Goal: Information Seeking & Learning: Learn about a topic

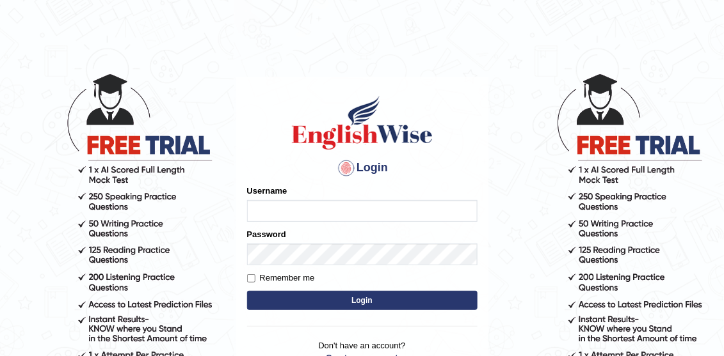
type input "Irum2025"
click at [371, 299] on button "Login" at bounding box center [362, 300] width 230 height 19
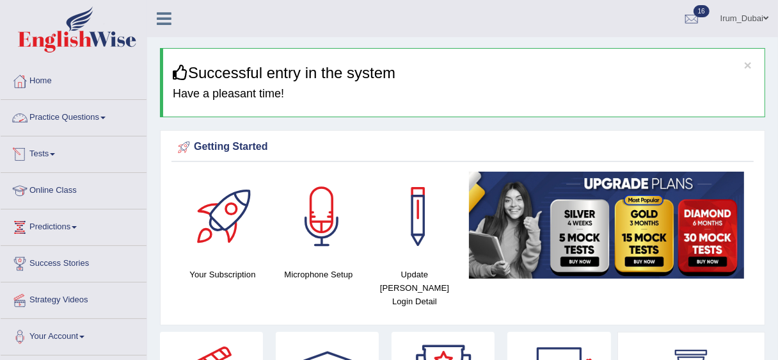
click at [93, 123] on link "Practice Questions" at bounding box center [74, 116] width 146 height 32
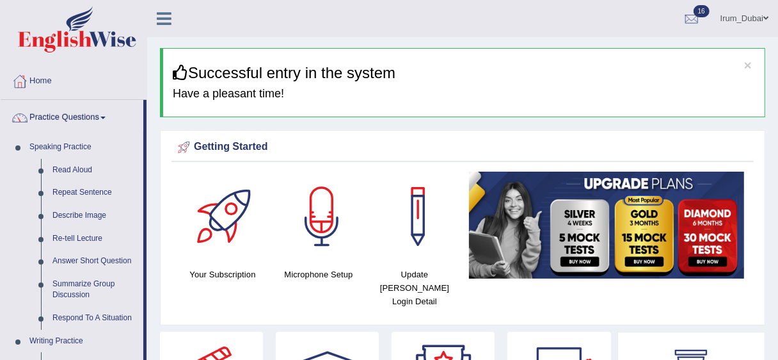
click at [99, 117] on link "Practice Questions" at bounding box center [72, 116] width 143 height 32
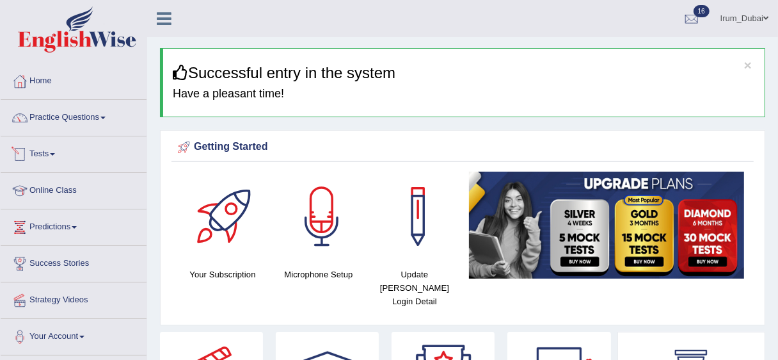
click at [58, 156] on link "Tests" at bounding box center [74, 152] width 146 height 32
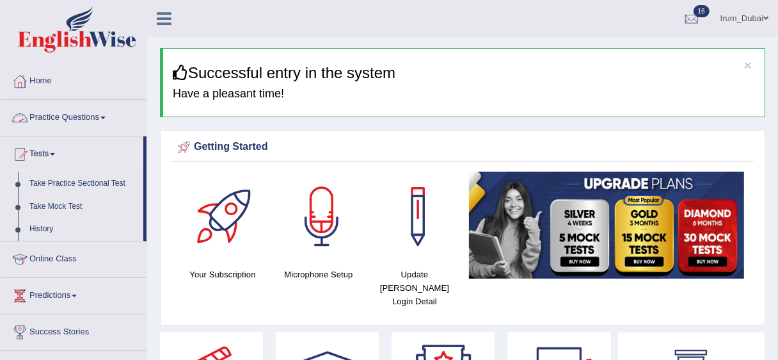
click at [92, 113] on link "Practice Questions" at bounding box center [74, 116] width 146 height 32
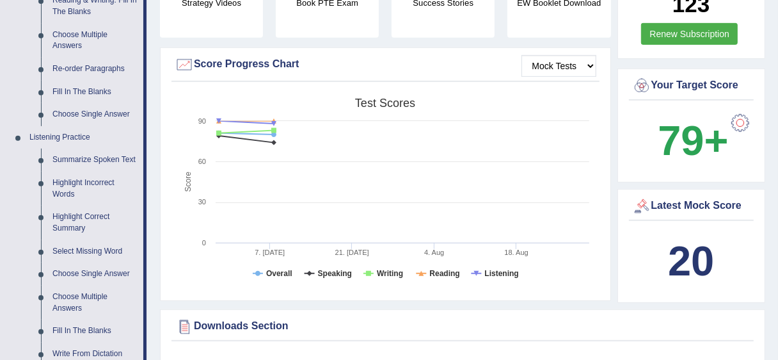
scroll to position [298, 0]
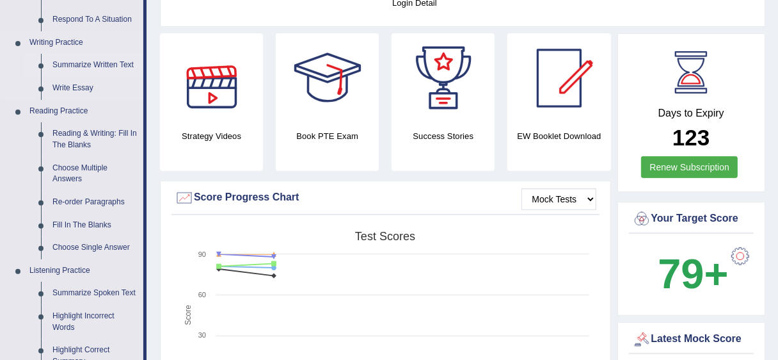
click at [126, 59] on link "Summarize Written Text" at bounding box center [95, 65] width 97 height 23
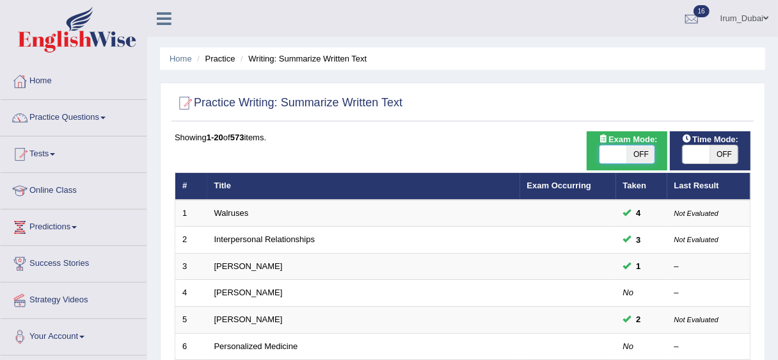
click at [618, 150] on span at bounding box center [614, 154] width 28 height 18
checkbox input "true"
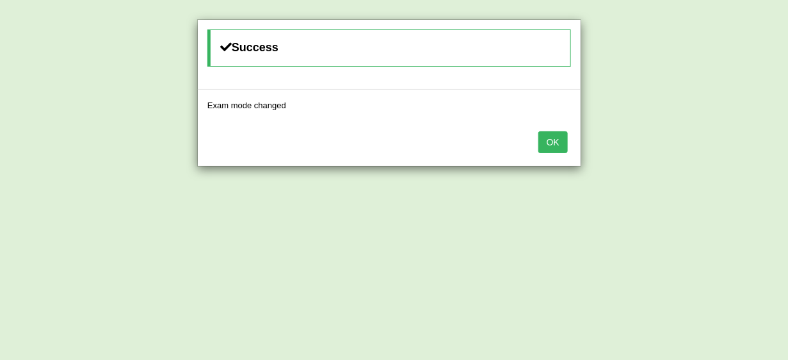
click at [551, 141] on button "OK" at bounding box center [552, 142] width 29 height 22
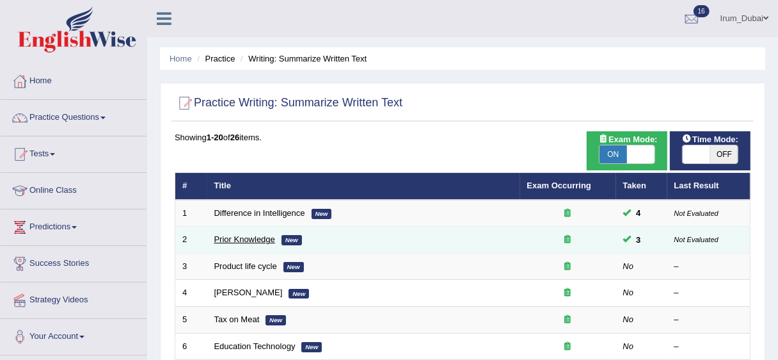
click at [249, 241] on link "Prior Knowledge" at bounding box center [244, 239] width 61 height 10
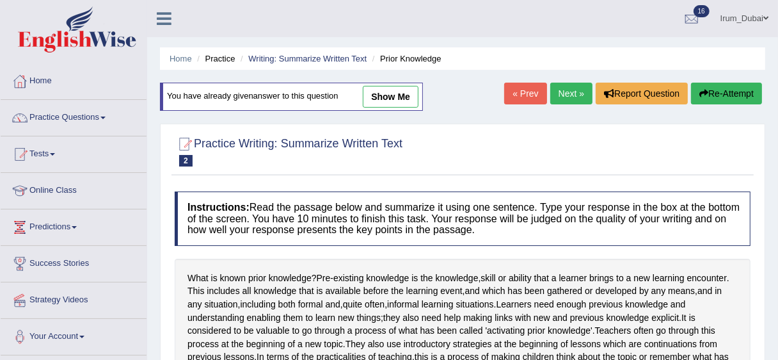
click at [407, 95] on link "show me" at bounding box center [391, 97] width 56 height 22
type textarea "Pre-existing knowledge is the knowledge, skill, or ability that a learner bring…"
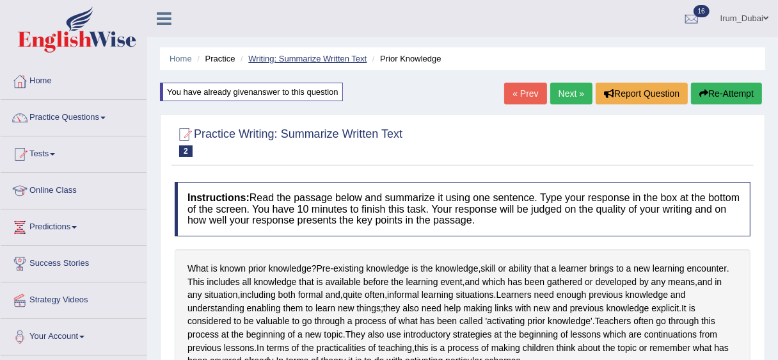
click at [324, 57] on link "Writing: Summarize Written Text" at bounding box center [307, 59] width 118 height 10
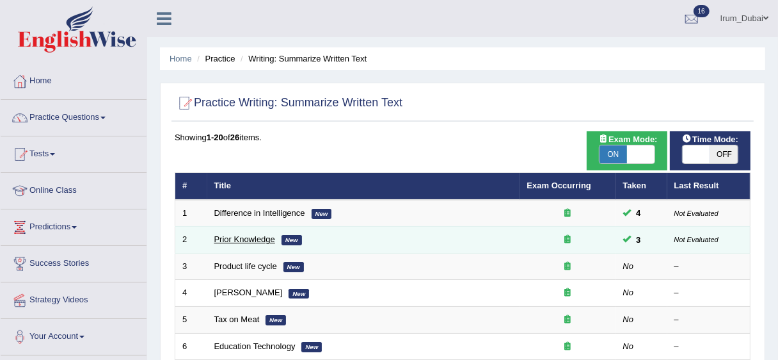
click at [241, 242] on link "Prior Knowledge" at bounding box center [244, 239] width 61 height 10
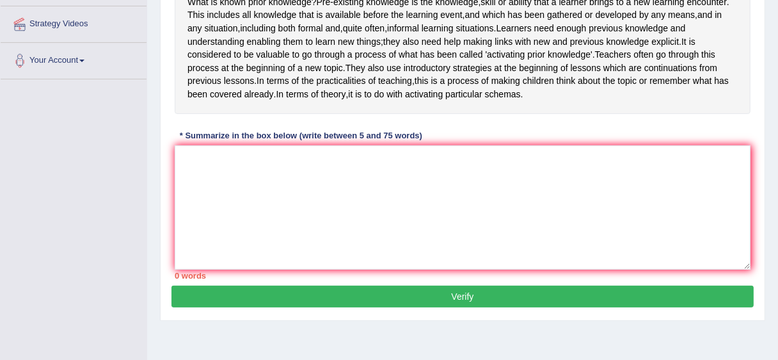
scroll to position [276, 0]
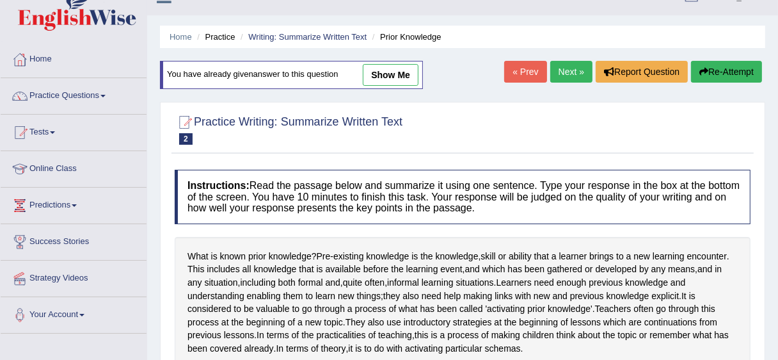
scroll to position [0, 0]
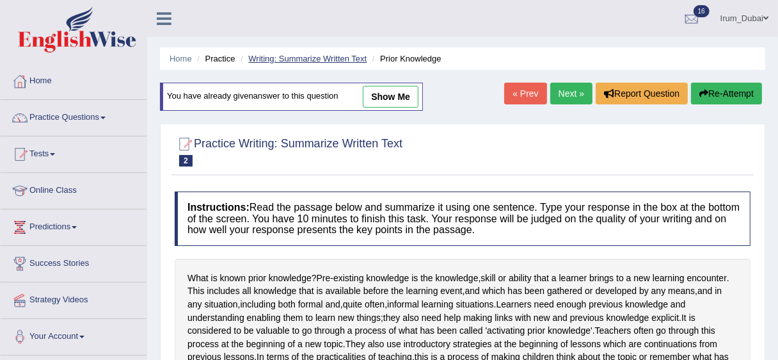
click at [321, 54] on link "Writing: Summarize Written Text" at bounding box center [307, 59] width 118 height 10
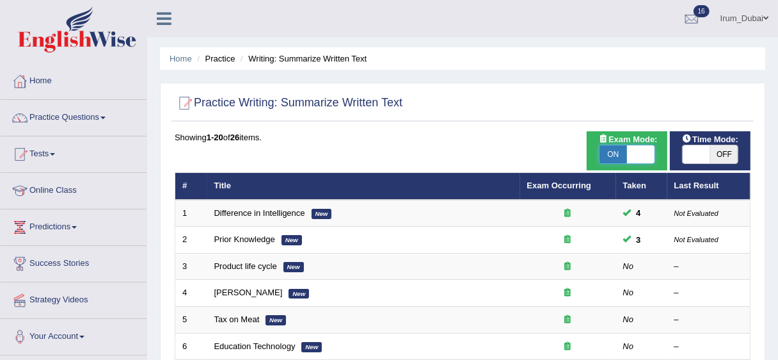
click at [631, 147] on span at bounding box center [641, 154] width 28 height 18
checkbox input "false"
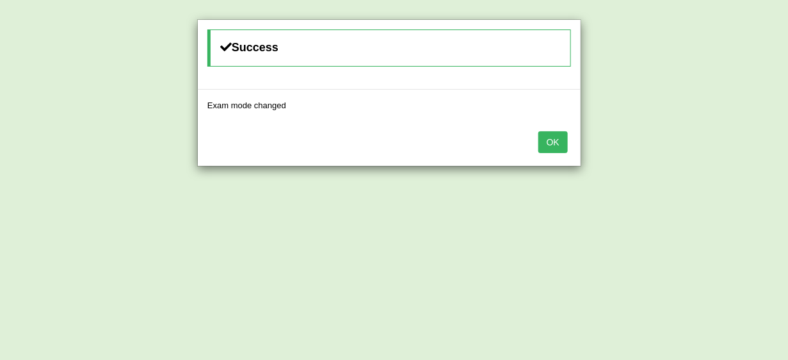
click at [561, 139] on button "OK" at bounding box center [552, 142] width 29 height 22
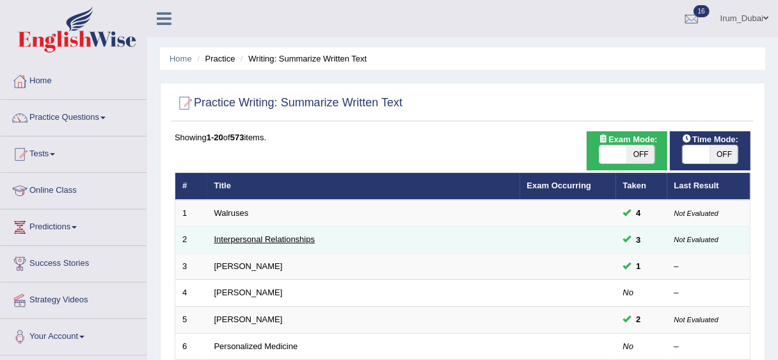
click at [234, 242] on link "Interpersonal Relationships" at bounding box center [264, 239] width 101 height 10
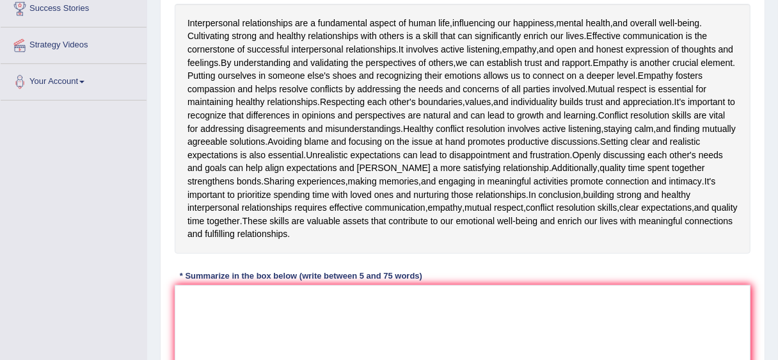
scroll to position [257, 0]
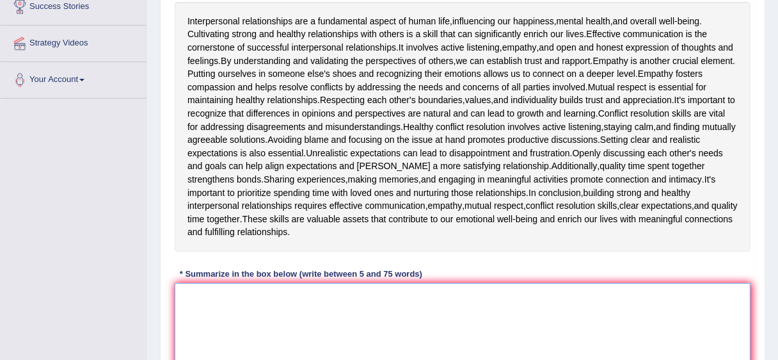
click at [579, 317] on textarea at bounding box center [463, 345] width 576 height 124
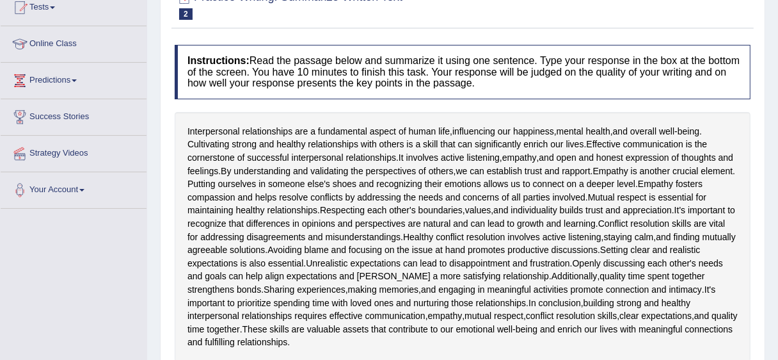
scroll to position [148, 0]
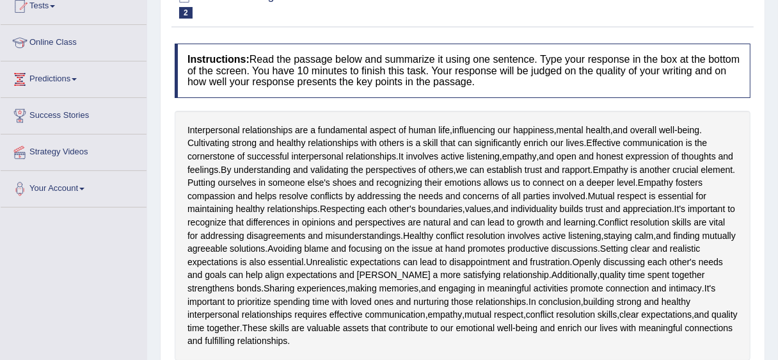
drag, startPoint x: 775, startPoint y: 180, endPoint x: 786, endPoint y: 177, distance: 12.1
click at [777, 177] on html "Toggle navigation Home Practice Questions Speaking Practice Read Aloud Repeat S…" at bounding box center [389, 32] width 778 height 360
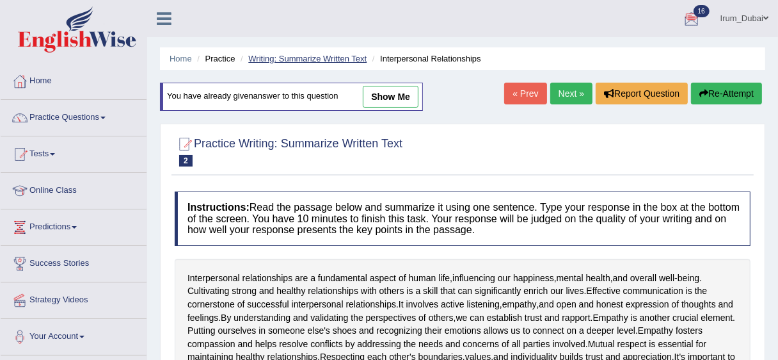
click at [278, 57] on link "Writing: Summarize Written Text" at bounding box center [307, 59] width 118 height 10
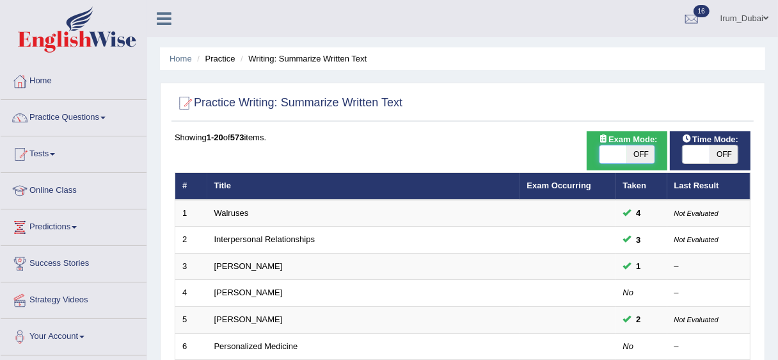
click at [611, 154] on span at bounding box center [614, 154] width 28 height 18
checkbox input "true"
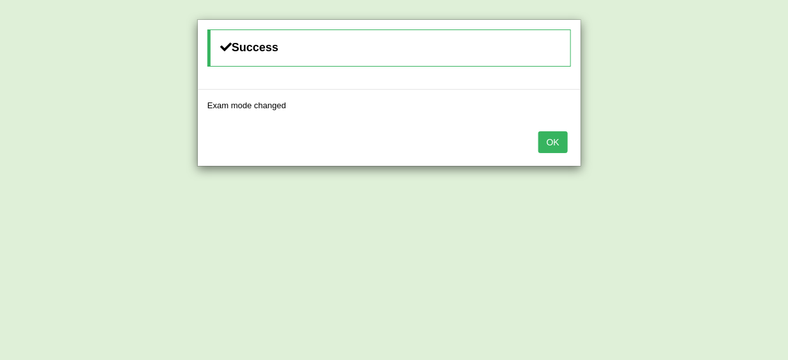
click at [548, 146] on button "OK" at bounding box center [552, 142] width 29 height 22
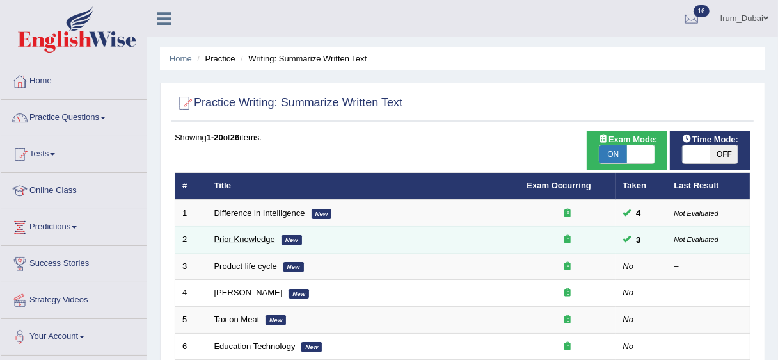
click at [232, 241] on link "Prior Knowledge" at bounding box center [244, 239] width 61 height 10
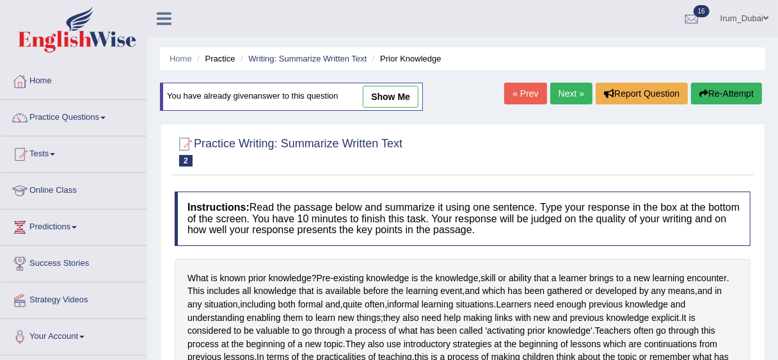
click at [404, 88] on link "show me" at bounding box center [391, 97] width 56 height 22
type textarea "Pre-existing knowledge is the knowledge, skill, or ability that a learner bring…"
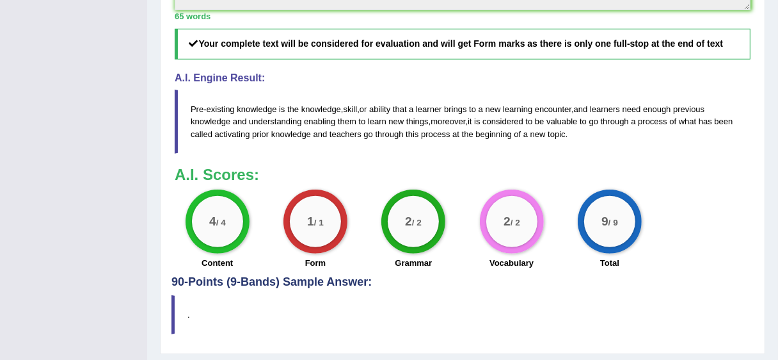
scroll to position [527, 0]
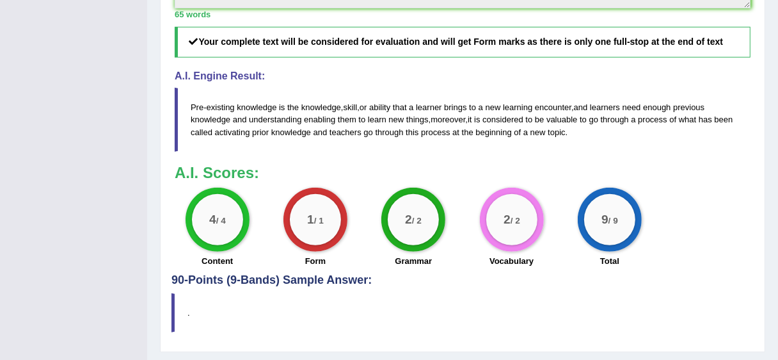
drag, startPoint x: 776, startPoint y: 245, endPoint x: 779, endPoint y: 203, distance: 41.8
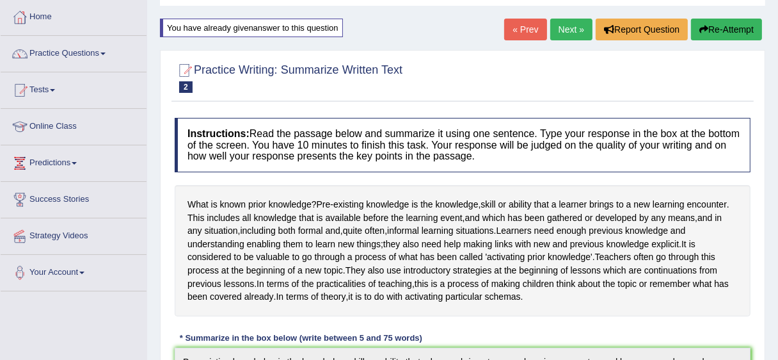
scroll to position [0, 0]
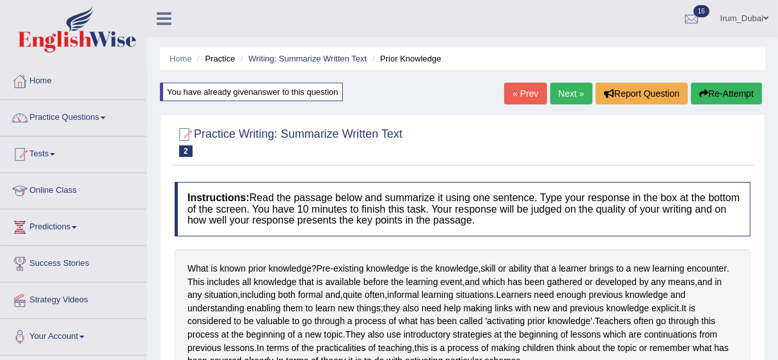
click at [726, 95] on button "Re-Attempt" at bounding box center [726, 94] width 71 height 22
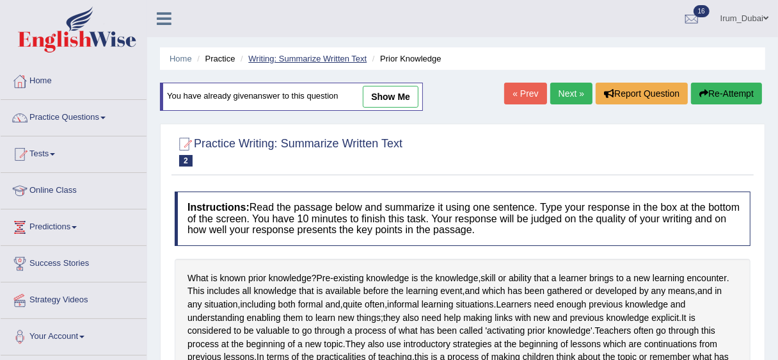
drag, startPoint x: 0, startPoint y: 0, endPoint x: 313, endPoint y: 58, distance: 318.3
click at [313, 58] on link "Writing: Summarize Written Text" at bounding box center [307, 59] width 118 height 10
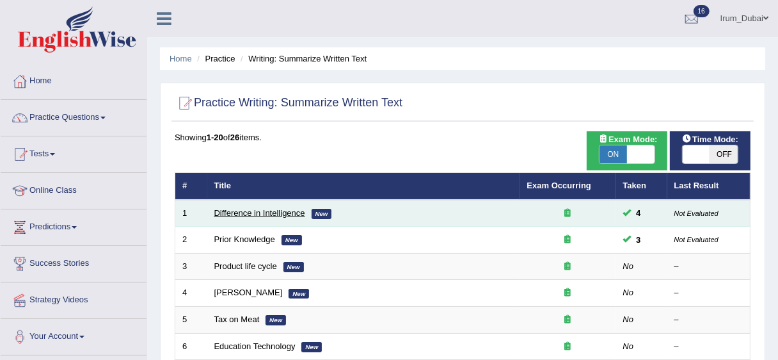
click at [259, 214] on link "Difference in Intelligence" at bounding box center [259, 213] width 91 height 10
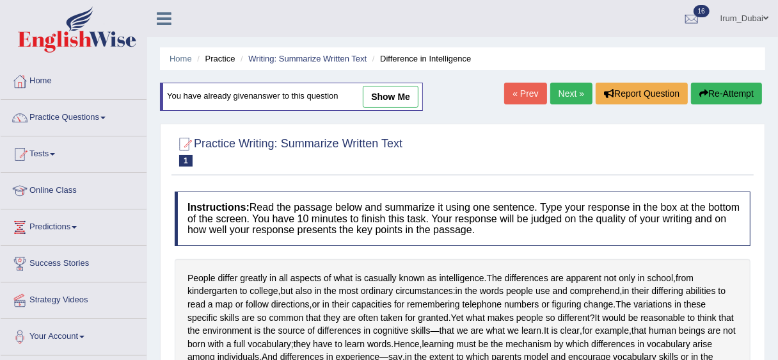
click at [413, 90] on link "show me" at bounding box center [391, 97] width 56 height 22
type textarea "People differ greatly in all aspects of what is casually known as intelligence,…"
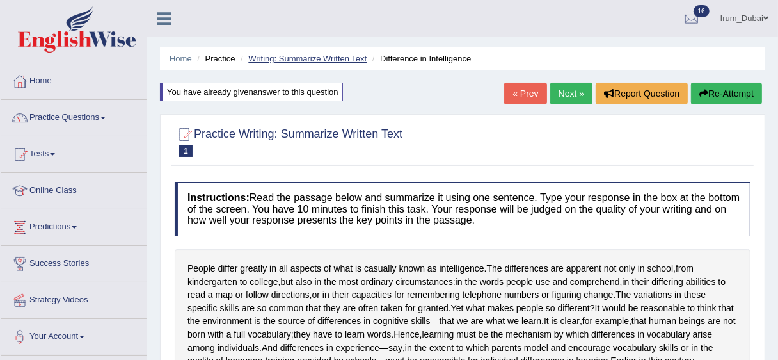
click at [322, 58] on link "Writing: Summarize Written Text" at bounding box center [307, 59] width 118 height 10
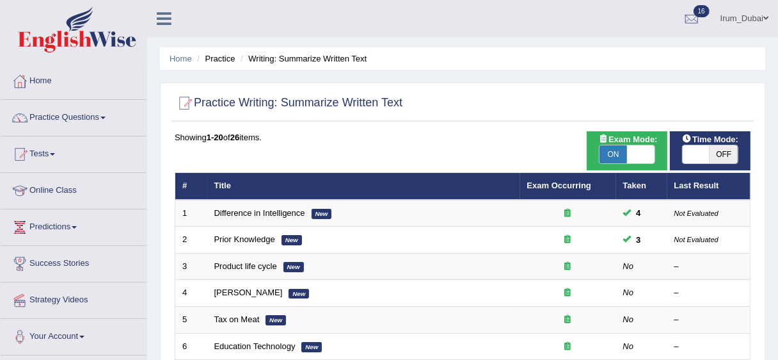
click at [246, 240] on link "Prior Knowledge" at bounding box center [244, 239] width 61 height 10
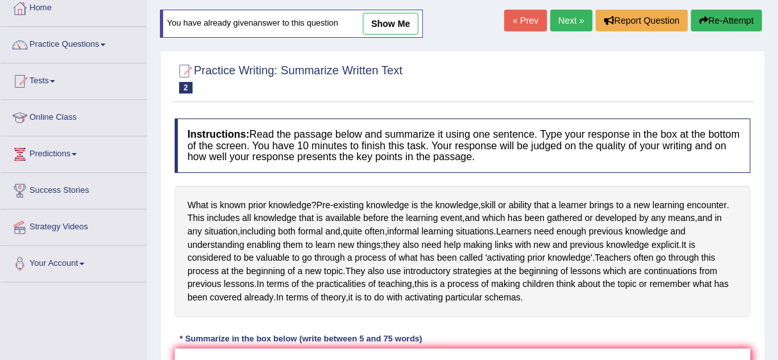
scroll to position [87, 0]
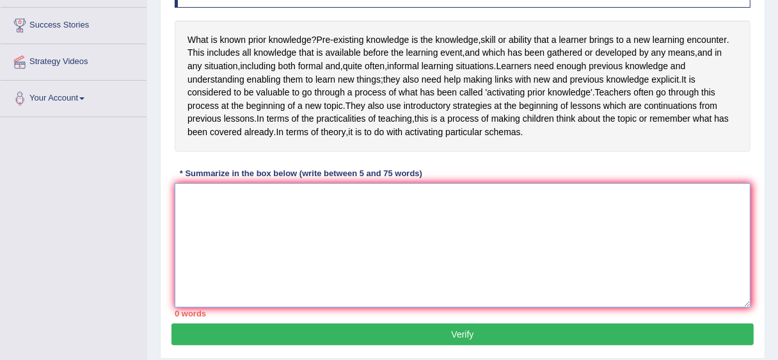
click at [556, 264] on textarea at bounding box center [463, 245] width 576 height 124
paste textarea "Pre-existing knowledge is the knowledge, skill, or ability that a learner bring…"
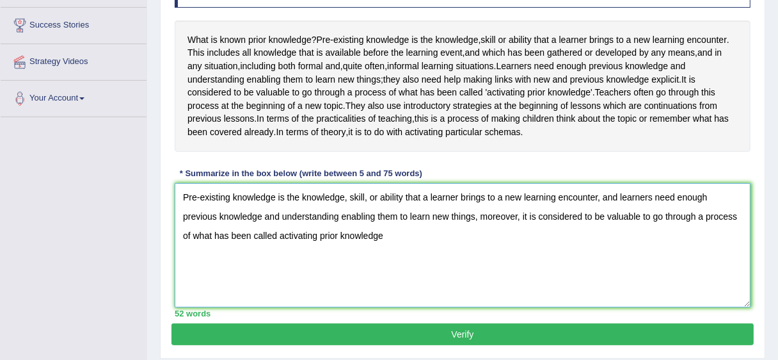
drag, startPoint x: 439, startPoint y: 265, endPoint x: 403, endPoint y: 264, distance: 35.8
click at [403, 264] on textarea "Pre-existing knowledge is the knowledge, skill, or ability that a learner bring…" at bounding box center [463, 245] width 576 height 124
type textarea "Pre-existing knowledge is the knowledge, skill, or ability that a learner bring…"
click at [419, 338] on button "Verify" at bounding box center [462, 334] width 582 height 22
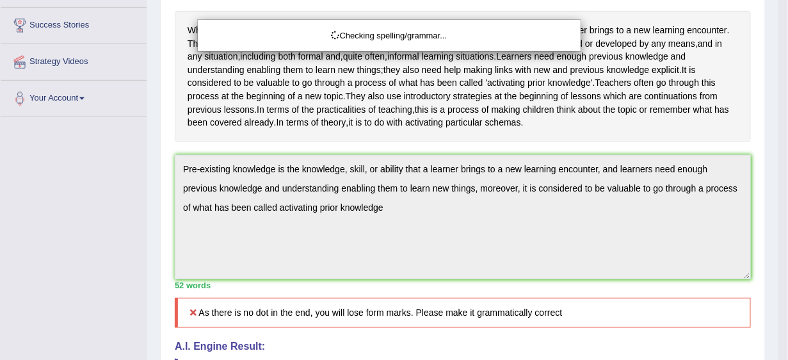
drag, startPoint x: 786, startPoint y: 147, endPoint x: 786, endPoint y: 235, distance: 88.3
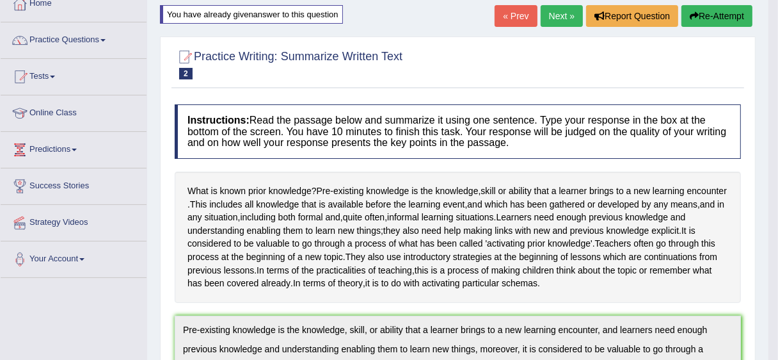
scroll to position [71, 0]
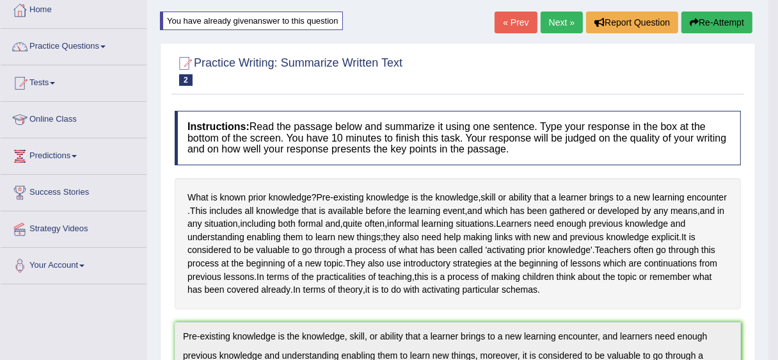
click at [735, 27] on button "Re-Attempt" at bounding box center [716, 23] width 71 height 22
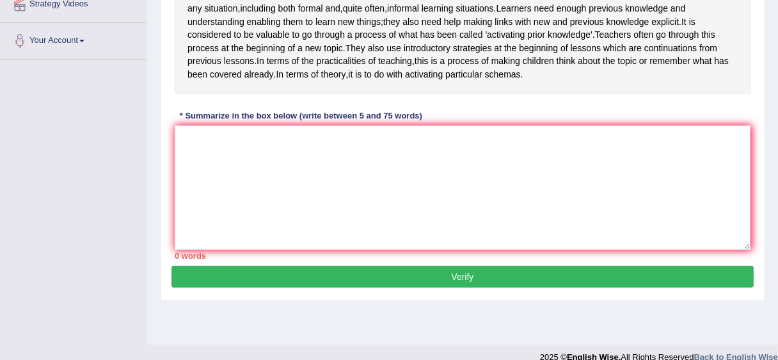
scroll to position [312, 0]
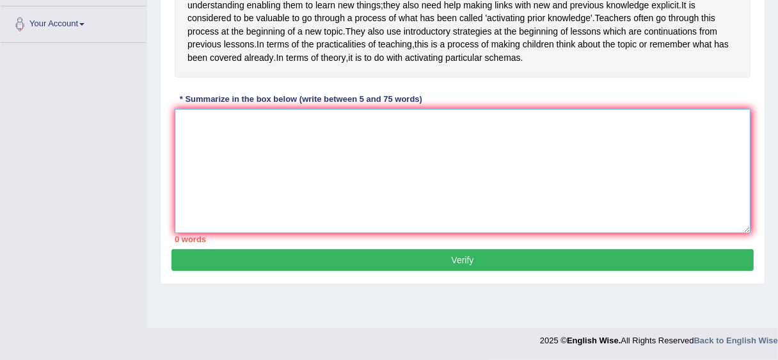
click at [548, 215] on textarea at bounding box center [463, 171] width 576 height 124
paste textarea "Pre-existing knowledge is the knowledge, skill, or ability that a learner bring…"
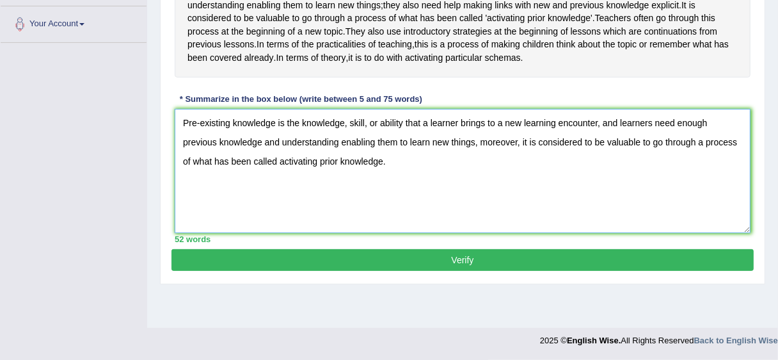
type textarea "Pre-existing knowledge is the knowledge, skill, or ability that a learner bring…"
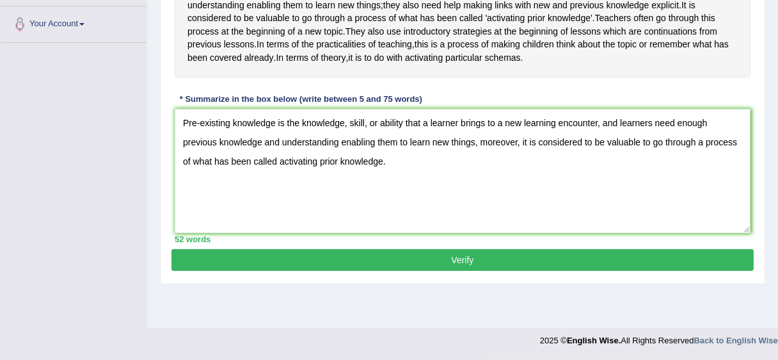
click at [406, 268] on button "Verify" at bounding box center [462, 260] width 582 height 22
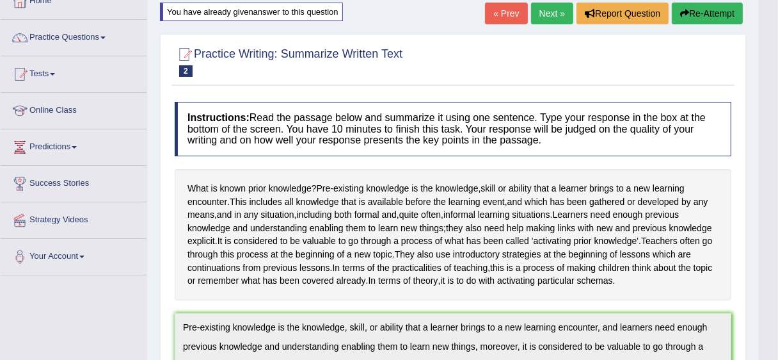
scroll to position [70, 0]
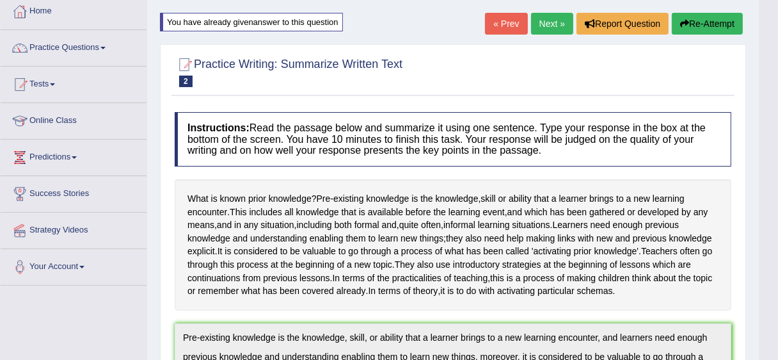
click at [706, 19] on button "Re-Attempt" at bounding box center [707, 24] width 71 height 22
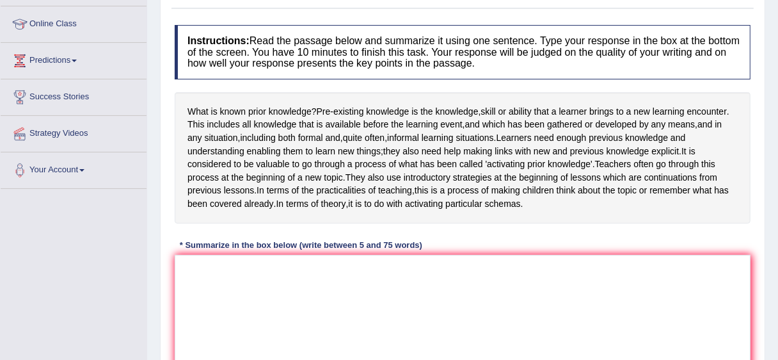
scroll to position [312, 0]
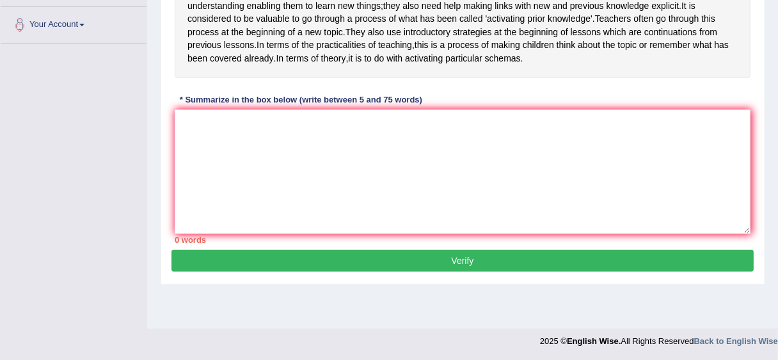
click at [764, 205] on div "Practice Writing: Summarize Written Text 2 Prior Knowledge Instructions: Read t…" at bounding box center [462, 48] width 605 height 473
click at [584, 157] on textarea at bounding box center [463, 171] width 576 height 124
paste textarea "Pre-existing knowledge is the knowledge, skill, or ability that a learner bring…"
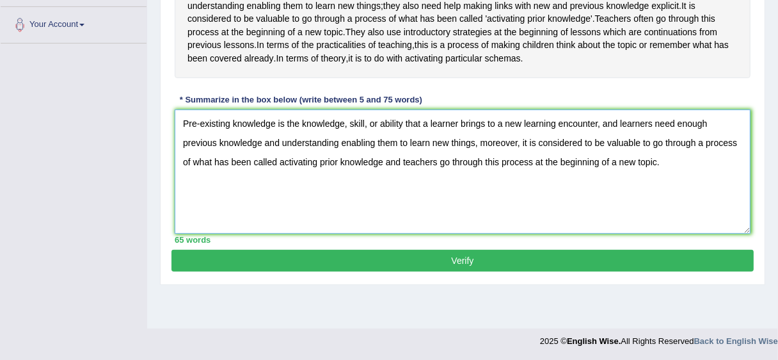
type textarea "Pre-existing knowledge is the knowledge, skill, or ability that a learner bring…"
click at [547, 271] on button "Verify" at bounding box center [462, 261] width 582 height 22
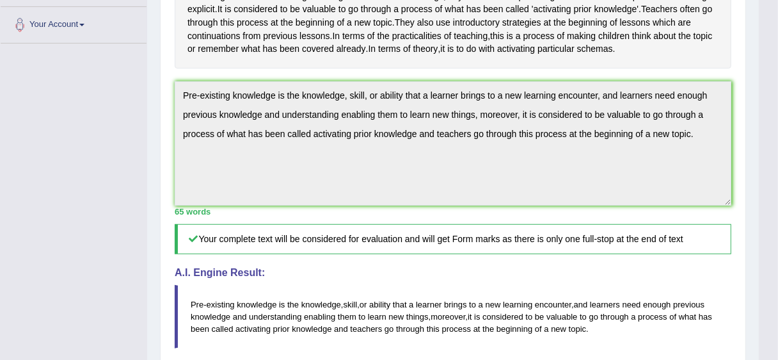
drag, startPoint x: 786, startPoint y: 179, endPoint x: 785, endPoint y: 269, distance: 89.6
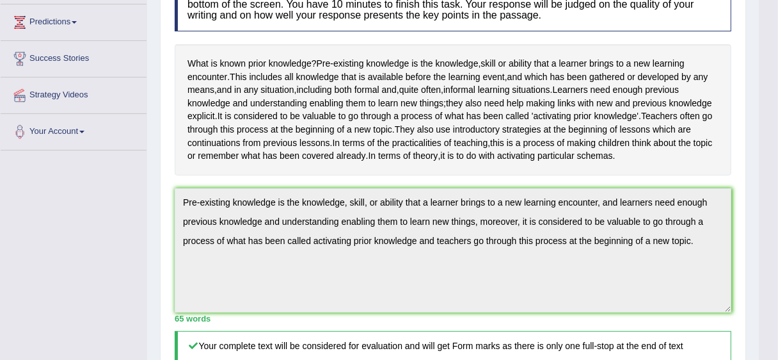
scroll to position [0, 0]
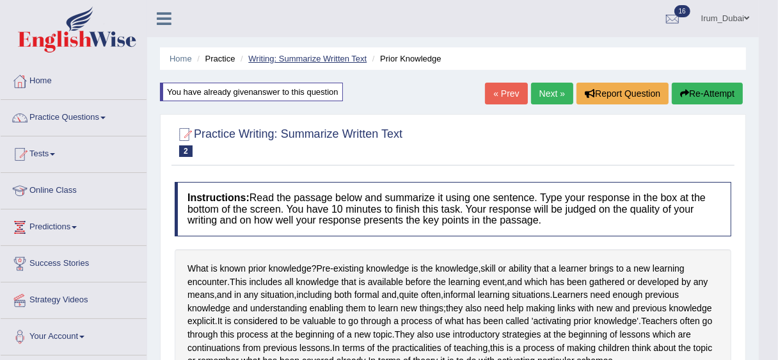
click at [297, 54] on link "Writing: Summarize Written Text" at bounding box center [307, 59] width 118 height 10
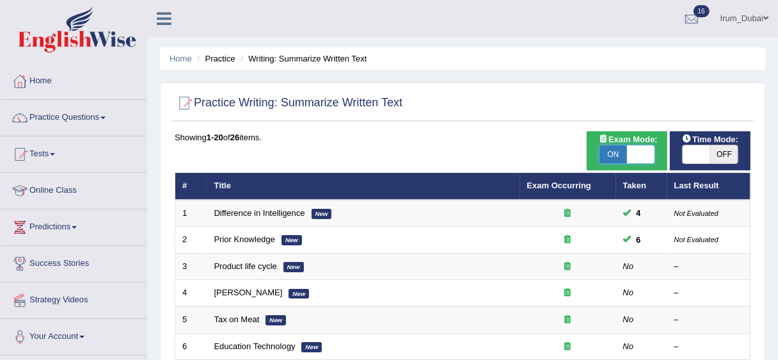
click at [639, 149] on span at bounding box center [641, 154] width 28 height 18
checkbox input "false"
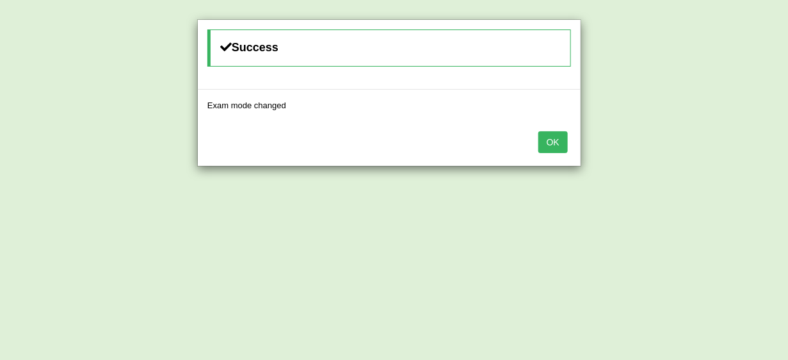
click at [541, 139] on button "OK" at bounding box center [552, 142] width 29 height 22
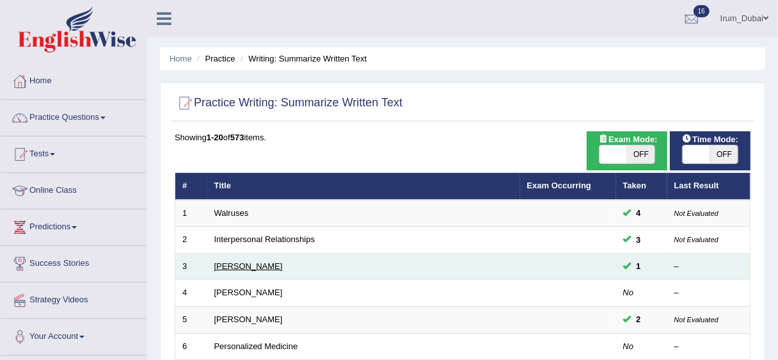
click at [237, 268] on link "[PERSON_NAME]" at bounding box center [248, 266] width 68 height 10
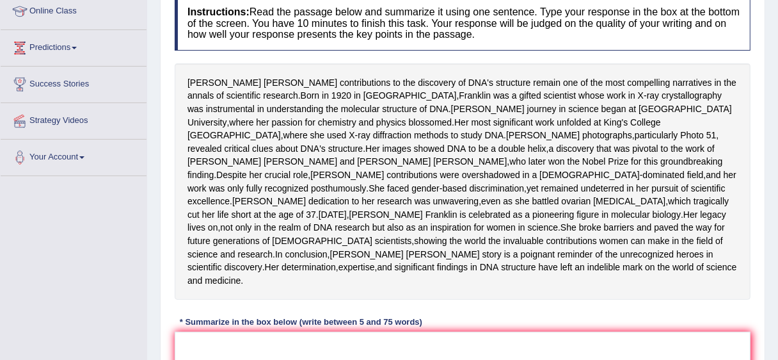
scroll to position [182, 0]
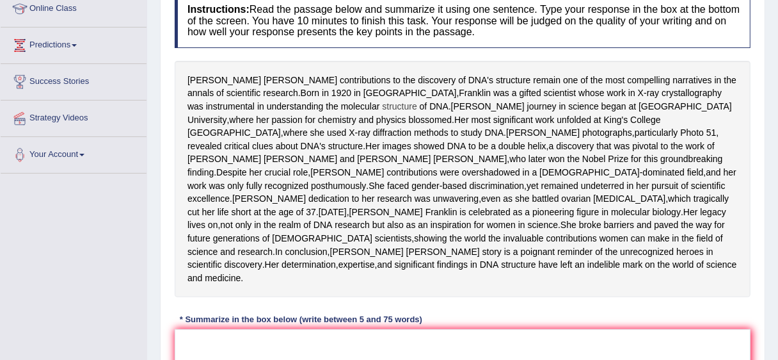
click at [382, 110] on span "structure" at bounding box center [399, 106] width 35 height 13
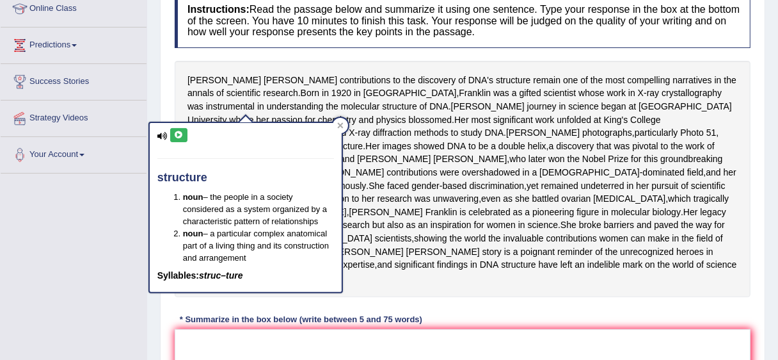
click at [491, 109] on div "Rosalind Franklin's contributions to the discovery of DNA's structure remain on…" at bounding box center [463, 179] width 576 height 237
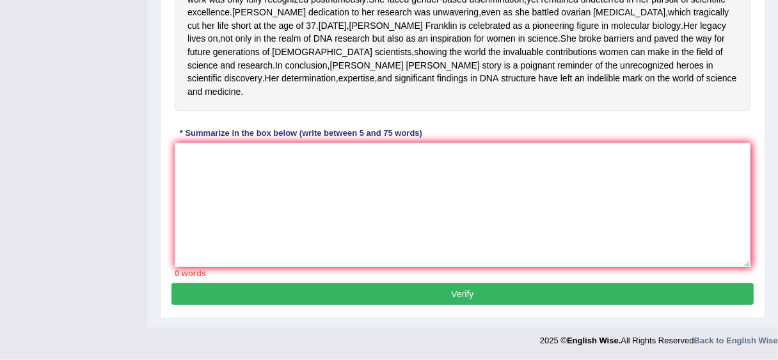
scroll to position [0, 0]
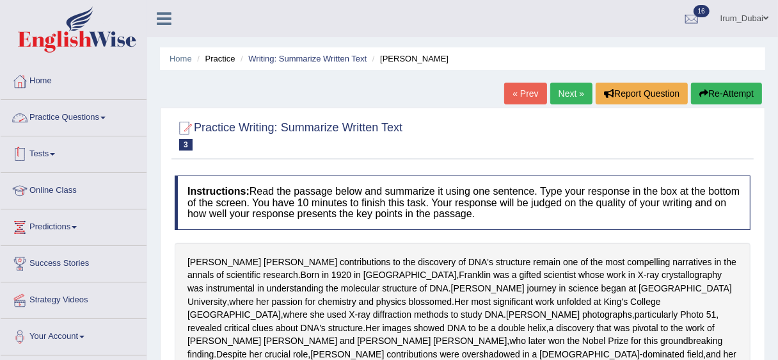
click at [46, 147] on link "Tests" at bounding box center [74, 152] width 146 height 32
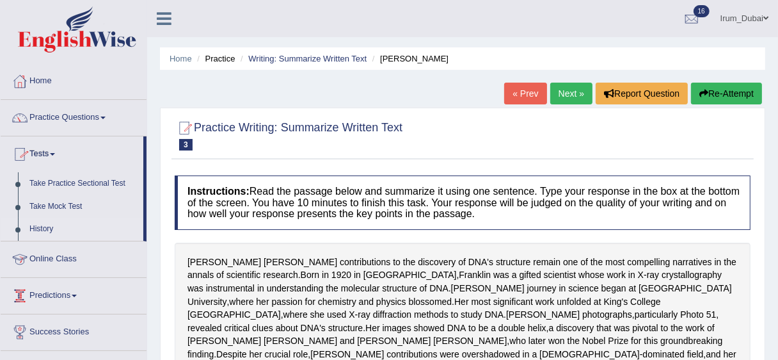
click at [47, 230] on link "History" at bounding box center [84, 229] width 120 height 23
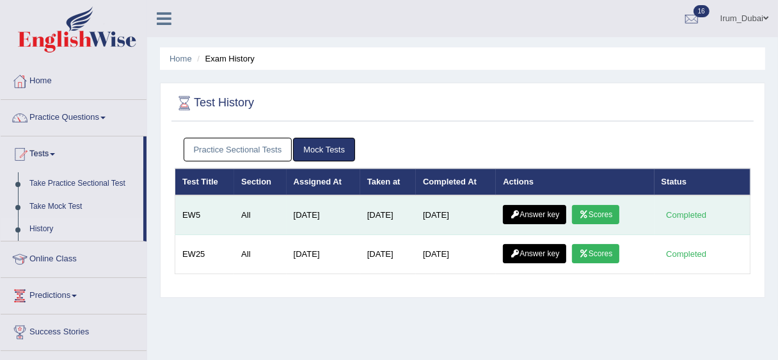
click at [548, 213] on link "Answer key" at bounding box center [534, 214] width 63 height 19
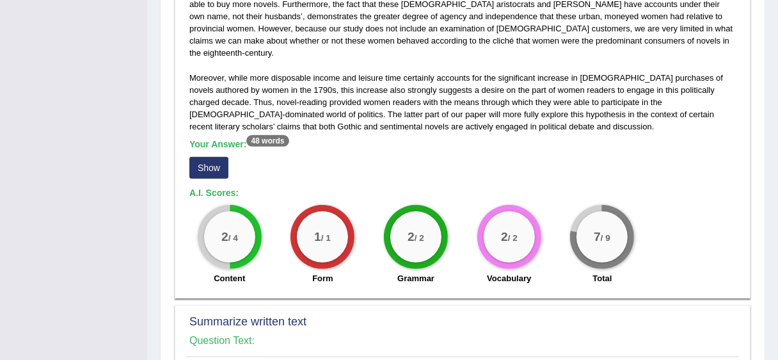
scroll to position [430, 0]
click at [209, 157] on button "Show" at bounding box center [208, 168] width 39 height 22
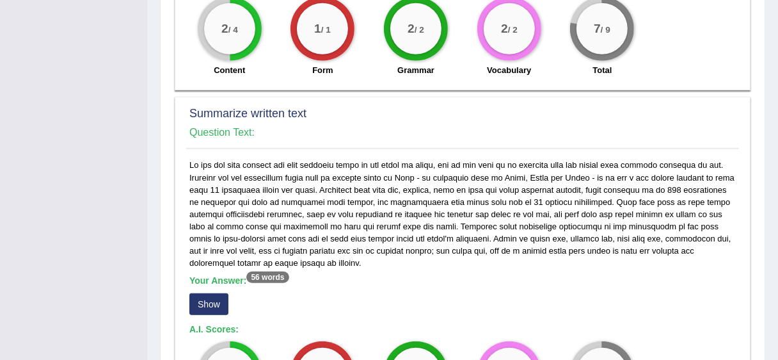
scroll to position [664, 0]
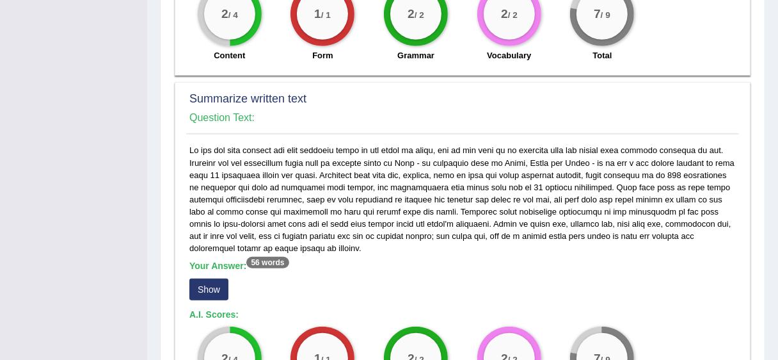
click at [207, 278] on button "Show" at bounding box center [208, 289] width 39 height 22
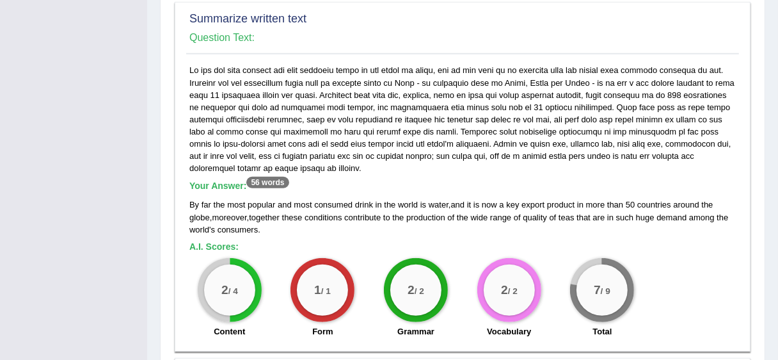
scroll to position [799, 0]
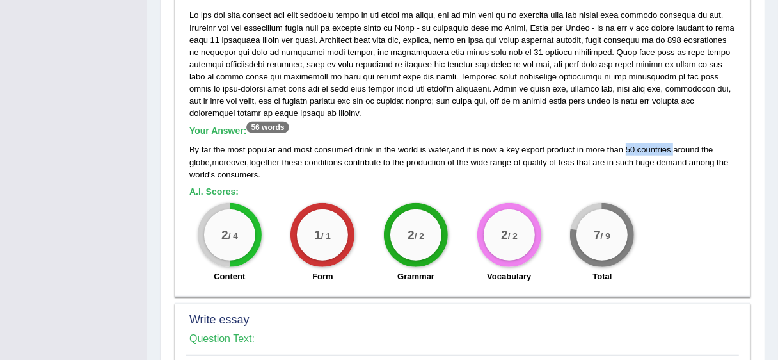
drag, startPoint x: 621, startPoint y: 125, endPoint x: 666, endPoint y: 127, distance: 45.5
click at [666, 143] on div "By far the most popular and most consumed drink in the world is water , and it …" at bounding box center [462, 161] width 546 height 36
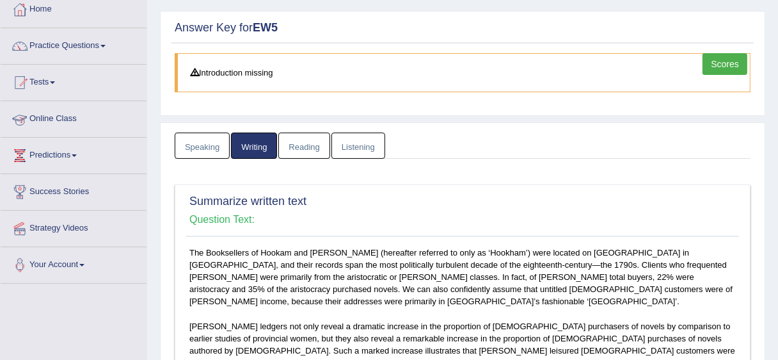
scroll to position [0, 0]
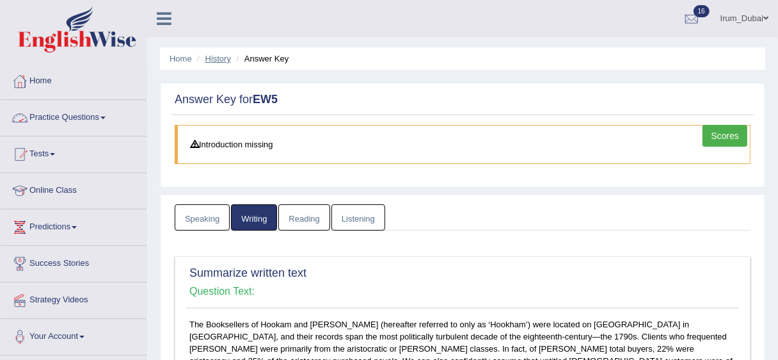
click at [212, 60] on link "History" at bounding box center [218, 59] width 26 height 10
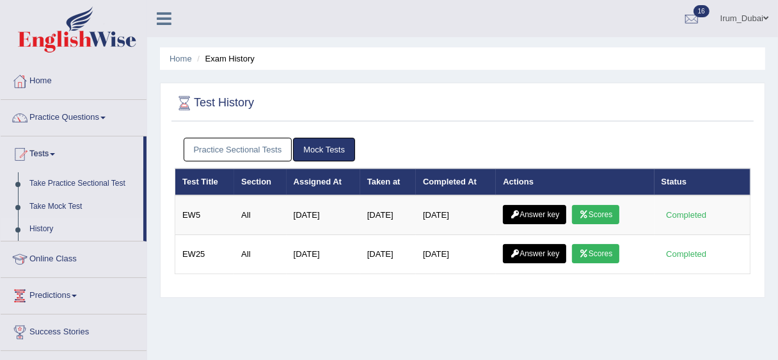
click at [535, 253] on link "Answer key" at bounding box center [534, 253] width 63 height 19
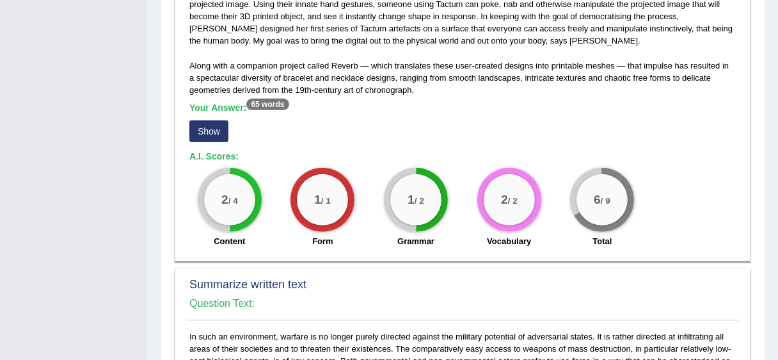
click at [203, 129] on button "Show" at bounding box center [208, 131] width 39 height 22
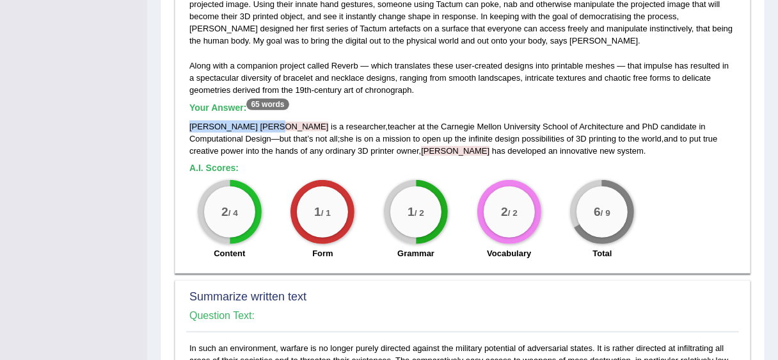
drag, startPoint x: 191, startPoint y: 125, endPoint x: 250, endPoint y: 124, distance: 58.2
click at [250, 124] on div "Madeline Gannon is a researcher , teacher at the Carnegie Mellon University Sch…" at bounding box center [462, 138] width 546 height 36
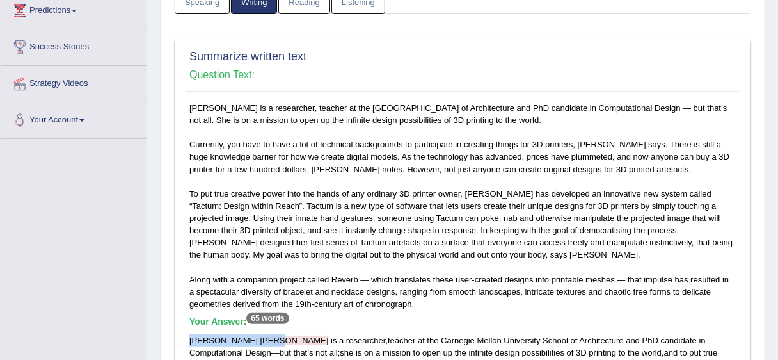
scroll to position [209, 0]
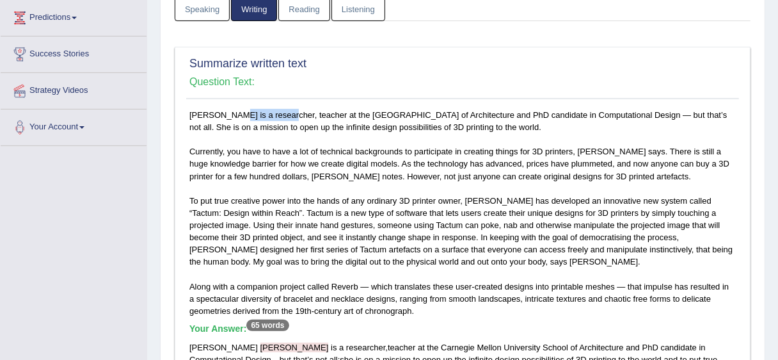
drag, startPoint x: 189, startPoint y: 111, endPoint x: 250, endPoint y: 110, distance: 61.4
click at [250, 110] on div "Madeline Gannon is a researcher, teacher at the Carnegie Mellon University Scho…" at bounding box center [462, 298] width 553 height 378
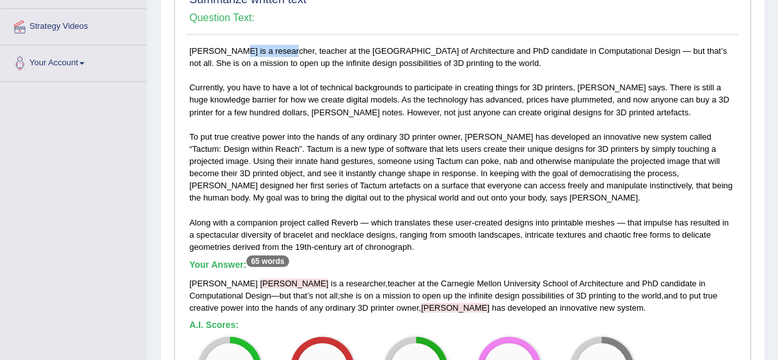
scroll to position [283, 0]
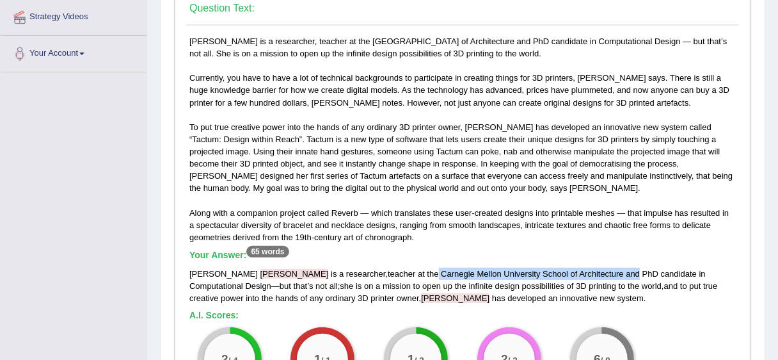
drag, startPoint x: 366, startPoint y: 271, endPoint x: 562, endPoint y: 269, distance: 196.5
click at [562, 269] on div "Madeline Gannon is a researcher , teacher at the Carnegie Mellon University Sch…" at bounding box center [462, 285] width 546 height 36
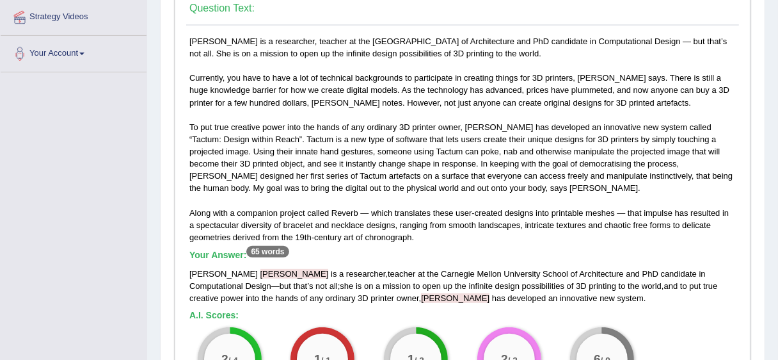
click at [581, 269] on div "Madeline Gannon is a researcher , teacher at the Carnegie Mellon University Sch…" at bounding box center [462, 285] width 546 height 36
drag, startPoint x: 565, startPoint y: 270, endPoint x: 684, endPoint y: 271, distance: 119.0
click at [684, 271] on div "Madeline Gannon is a researcher , teacher at the Carnegie Mellon University Sch…" at bounding box center [462, 285] width 546 height 36
click at [291, 281] on span "but" at bounding box center [286, 286] width 12 height 10
drag, startPoint x: 712, startPoint y: 273, endPoint x: 732, endPoint y: 278, distance: 21.0
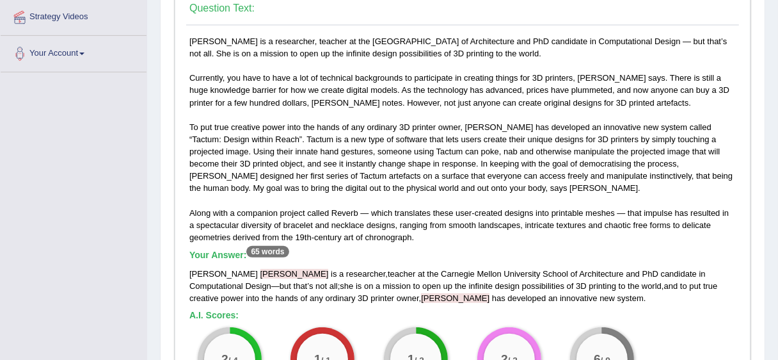
click at [723, 278] on div "Madeline Gannon is a researcher , teacher at the Carnegie Mellon University Sch…" at bounding box center [462, 285] width 546 height 36
click at [291, 281] on span "but" at bounding box center [286, 286] width 12 height 10
drag, startPoint x: 238, startPoint y: 289, endPoint x: 230, endPoint y: 287, distance: 8.5
click at [230, 287] on div "Madeline Gannon is a researcher , teacher at the Carnegie Mellon University Sch…" at bounding box center [462, 285] width 546 height 36
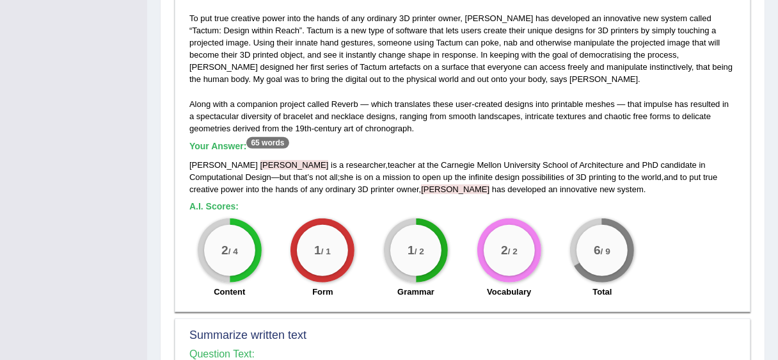
scroll to position [397, 0]
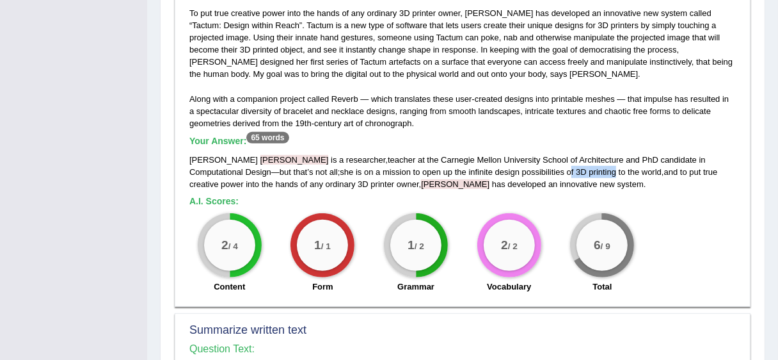
drag, startPoint x: 466, startPoint y: 170, endPoint x: 511, endPoint y: 170, distance: 44.8
click at [511, 170] on div "Madeline Gannon is a researcher , teacher at the Carnegie Mellon University Sch…" at bounding box center [462, 172] width 546 height 36
click at [358, 189] on div "Madeline Gannon is a researcher, teacher at the Carnegie Mellon University Scho…" at bounding box center [462, 110] width 553 height 378
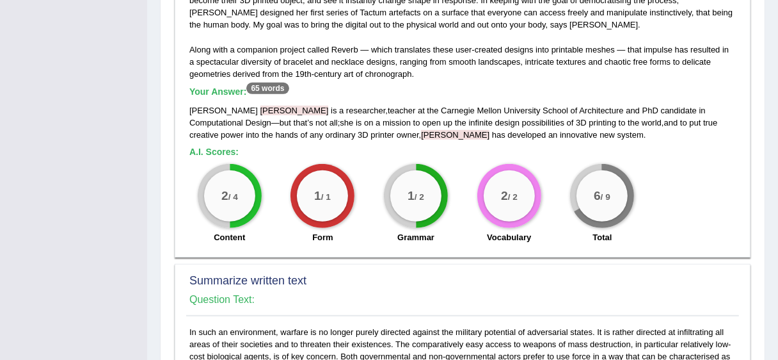
scroll to position [459, 0]
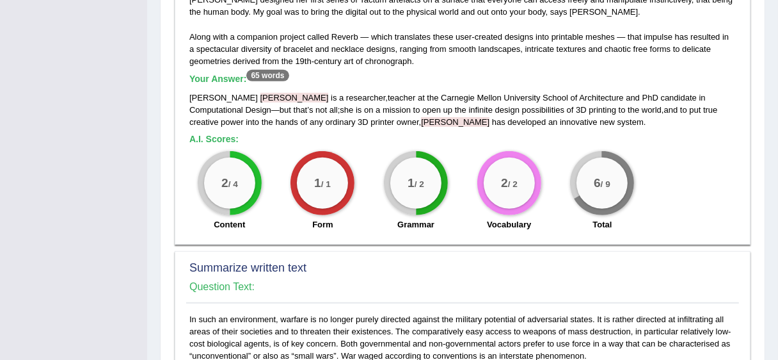
drag, startPoint x: 769, startPoint y: 183, endPoint x: 786, endPoint y: 192, distance: 19.5
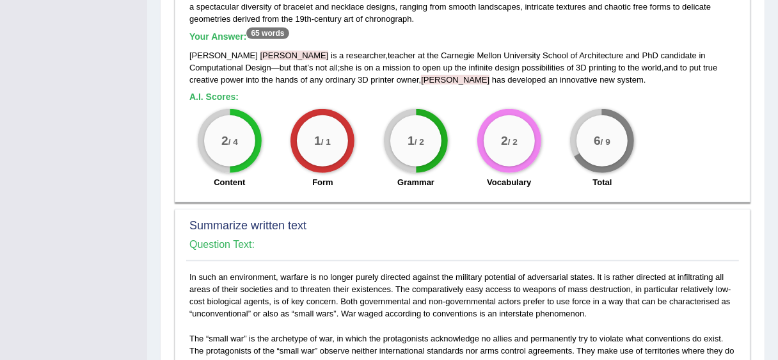
scroll to position [0, 0]
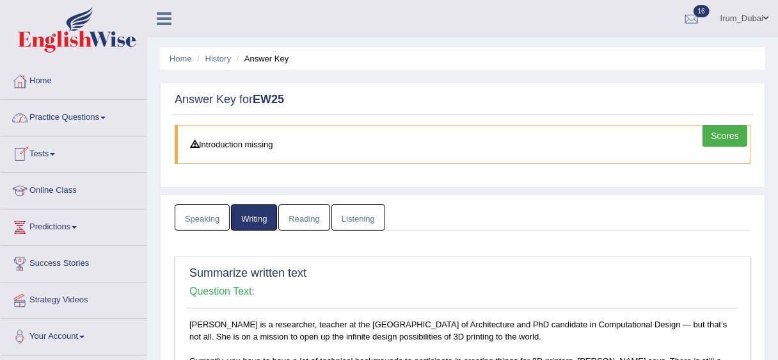
click at [56, 149] on link "Tests" at bounding box center [74, 152] width 146 height 32
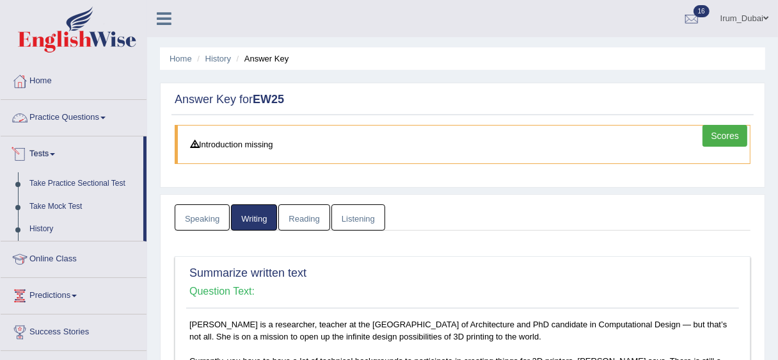
click at [49, 111] on link "Practice Questions" at bounding box center [74, 116] width 146 height 32
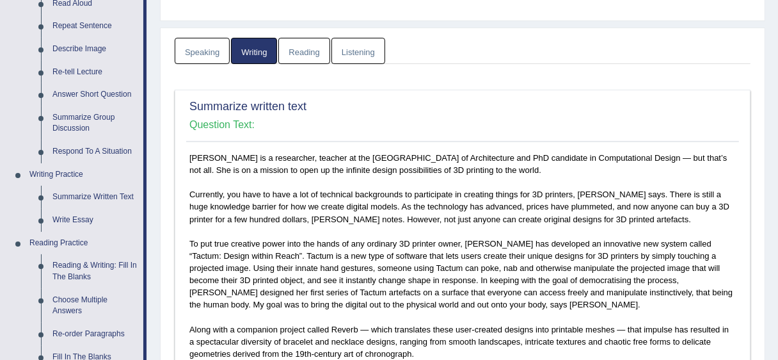
scroll to position [176, 0]
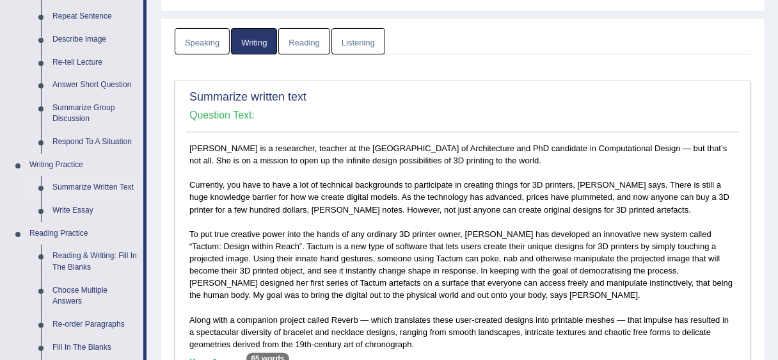
click at [70, 188] on link "Summarize Written Text" at bounding box center [95, 187] width 97 height 23
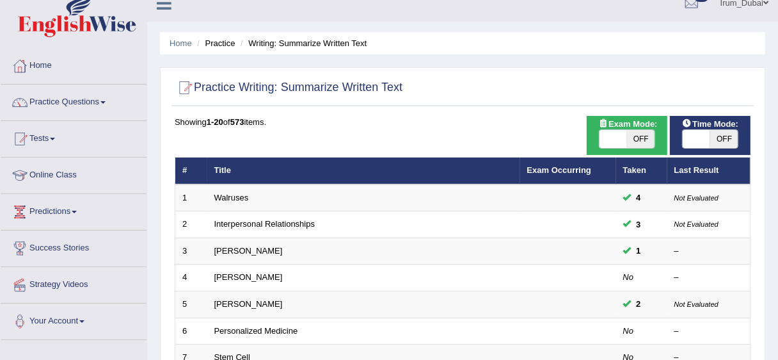
scroll to position [21, 0]
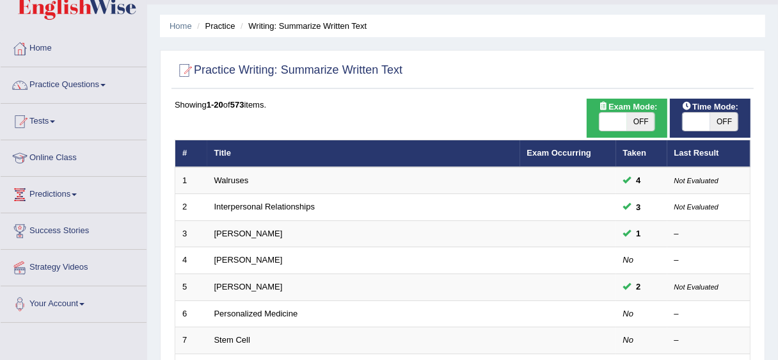
drag, startPoint x: 785, startPoint y: 90, endPoint x: 786, endPoint y: 104, distance: 14.8
click at [777, 104] on html "Toggle navigation Home Practice Questions Speaking Practice Read Aloud Repeat S…" at bounding box center [389, 147] width 778 height 360
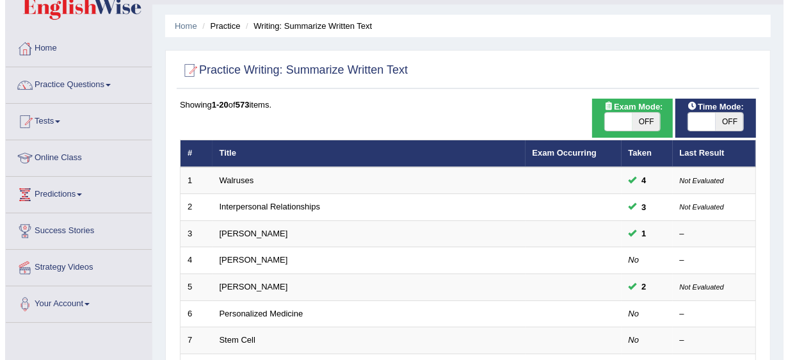
scroll to position [41, 0]
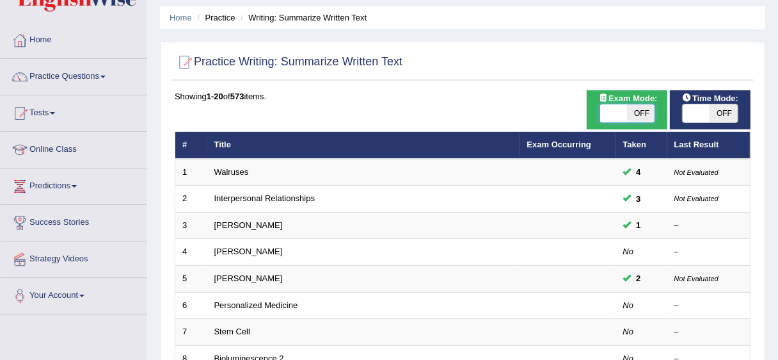
click at [623, 109] on span at bounding box center [614, 113] width 28 height 18
click at [614, 109] on span at bounding box center [614, 113] width 28 height 18
checkbox input "true"
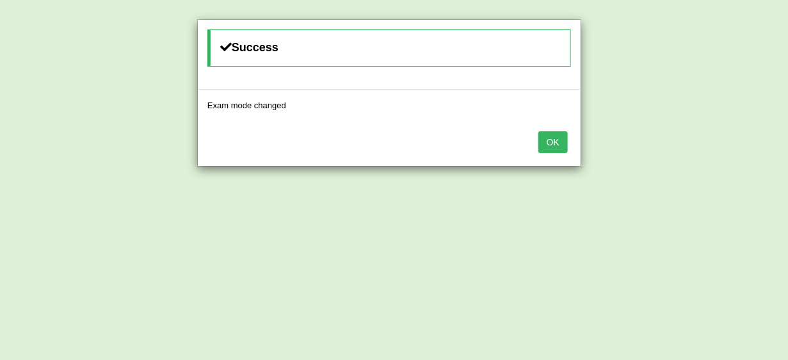
click at [556, 139] on button "OK" at bounding box center [552, 142] width 29 height 22
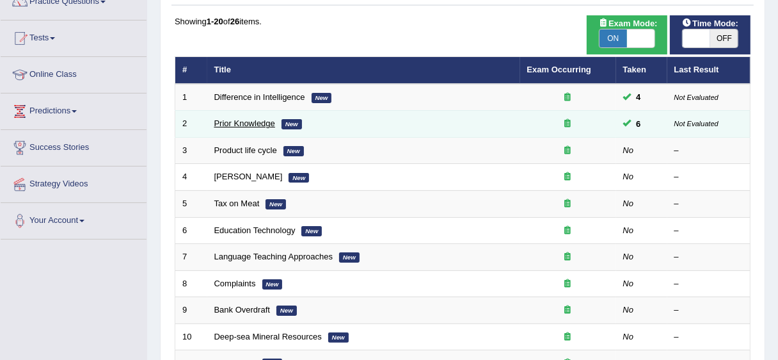
click at [249, 126] on link "Prior Knowledge" at bounding box center [244, 123] width 61 height 10
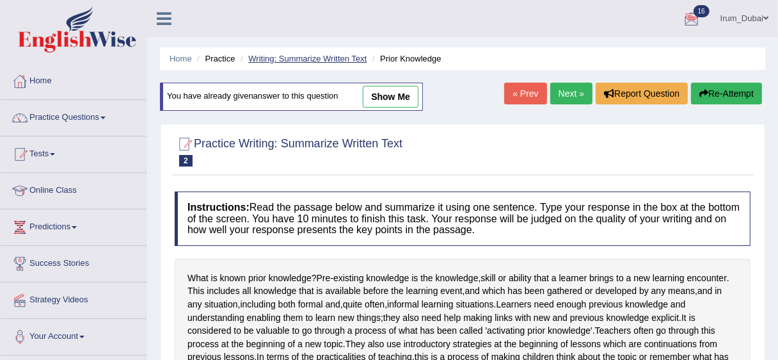
click at [314, 61] on link "Writing: Summarize Written Text" at bounding box center [307, 59] width 118 height 10
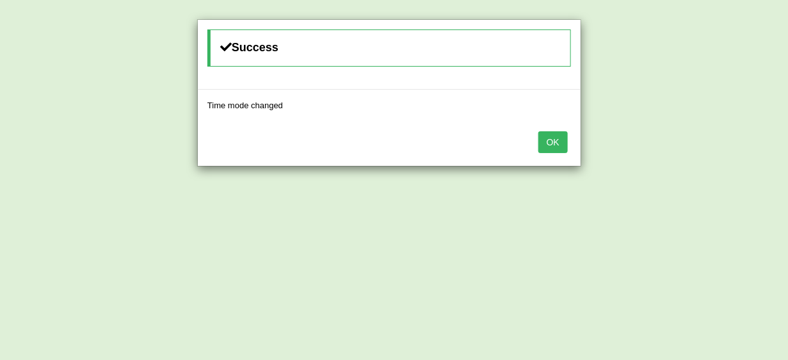
click at [552, 141] on button "OK" at bounding box center [552, 142] width 29 height 22
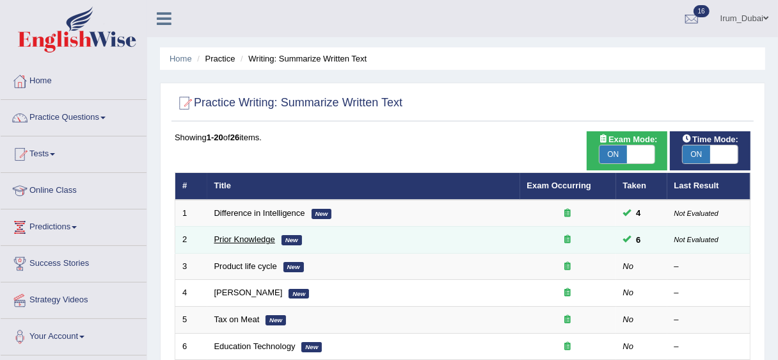
click at [224, 235] on link "Prior Knowledge" at bounding box center [244, 239] width 61 height 10
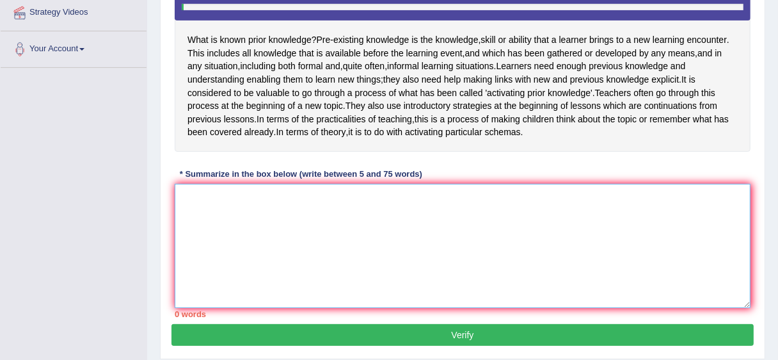
click at [390, 235] on textarea at bounding box center [463, 246] width 576 height 124
type textarea "Teachers often."
click at [257, 218] on textarea "Teachers often." at bounding box center [463, 246] width 576 height 124
drag, startPoint x: 257, startPoint y: 218, endPoint x: 122, endPoint y: 215, distance: 134.4
click at [122, 215] on div "Toggle navigation Home Practice Questions Speaking Practice Read Aloud Repeat S…" at bounding box center [389, 53] width 778 height 681
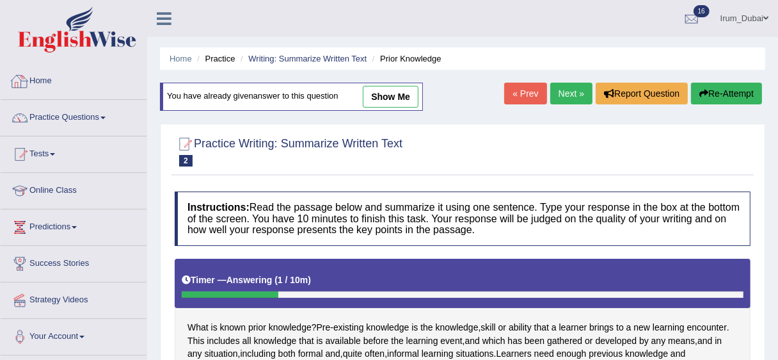
click at [63, 74] on link "Home" at bounding box center [74, 79] width 146 height 32
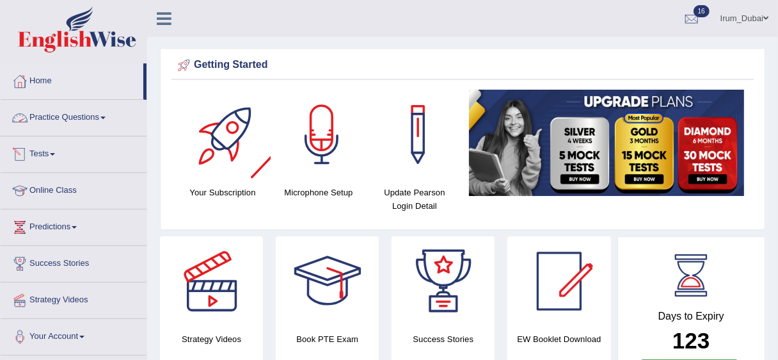
click at [70, 113] on link "Practice Questions" at bounding box center [74, 116] width 146 height 32
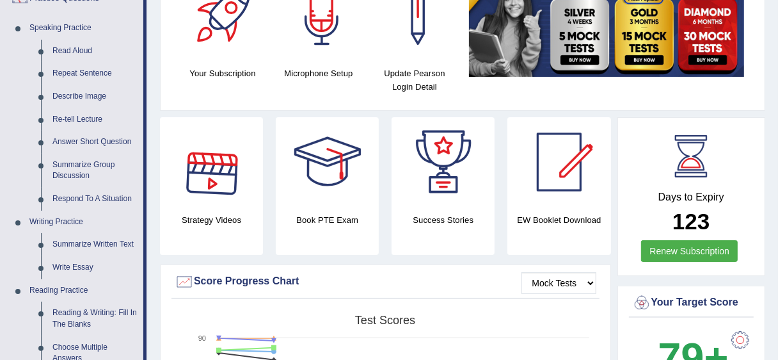
scroll to position [198, 0]
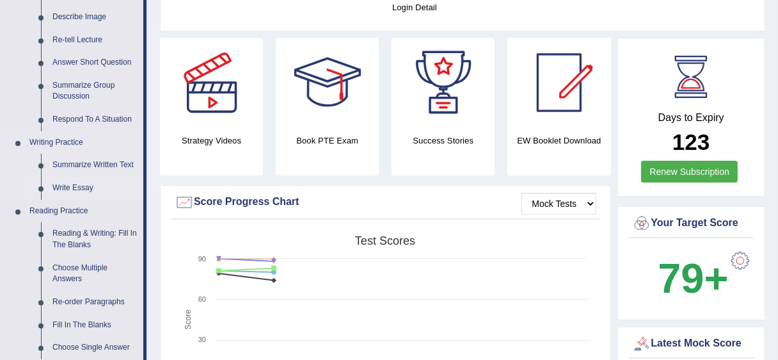
click at [87, 184] on link "Write Essay" at bounding box center [95, 188] width 97 height 23
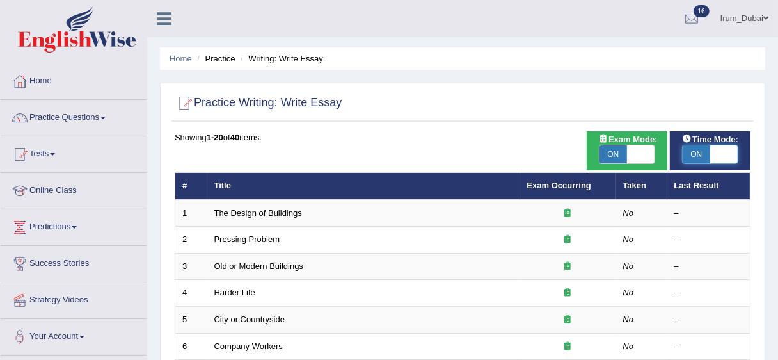
click at [737, 151] on span at bounding box center [724, 154] width 28 height 18
checkbox input "false"
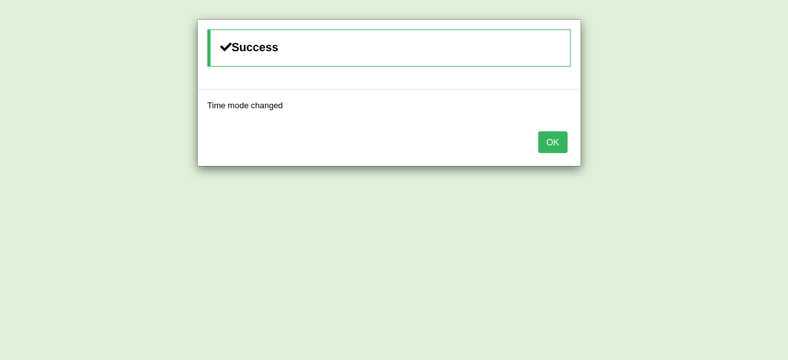
click at [558, 143] on button "OK" at bounding box center [552, 142] width 29 height 22
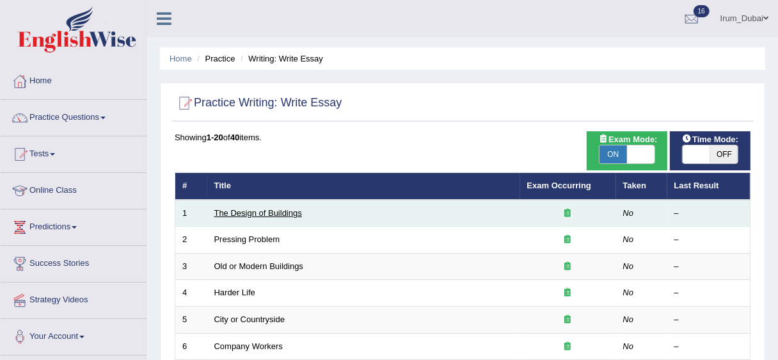
click at [259, 211] on link "The Design of Buildings" at bounding box center [258, 213] width 88 height 10
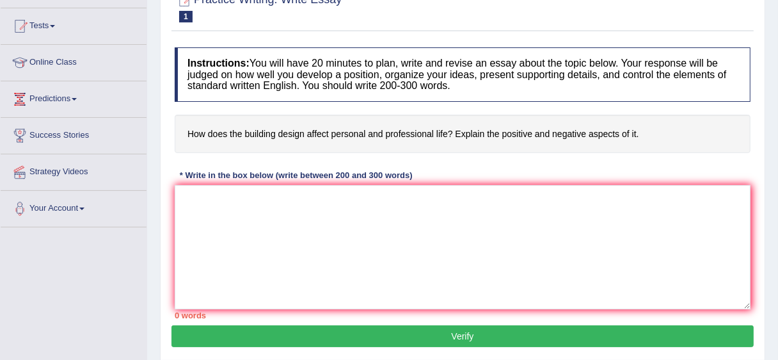
scroll to position [131, 0]
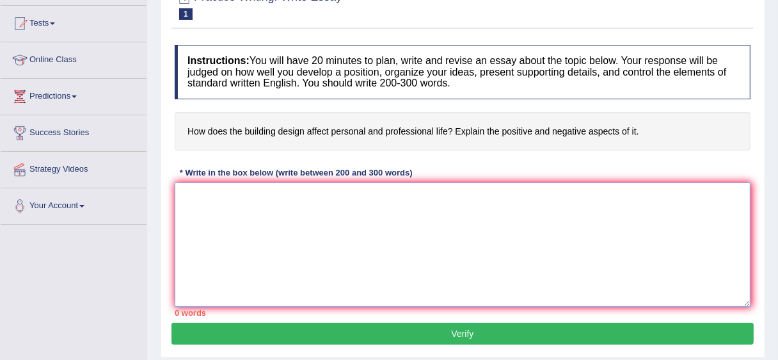
click at [399, 266] on textarea at bounding box center [463, 244] width 576 height 124
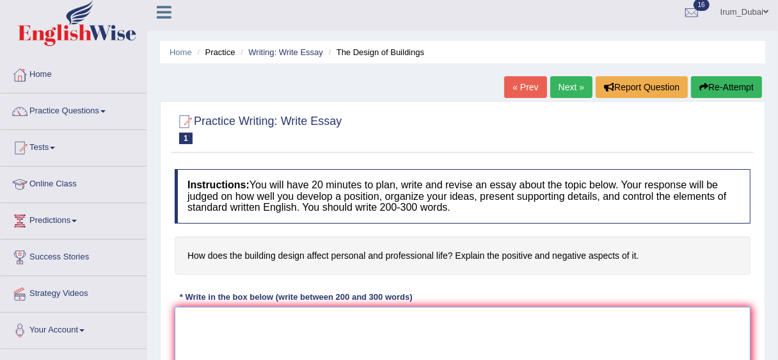
scroll to position [0, 0]
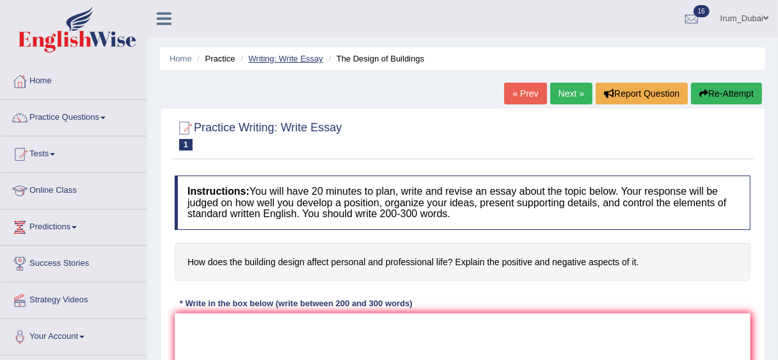
click at [296, 56] on link "Writing: Write Essay" at bounding box center [285, 59] width 75 height 10
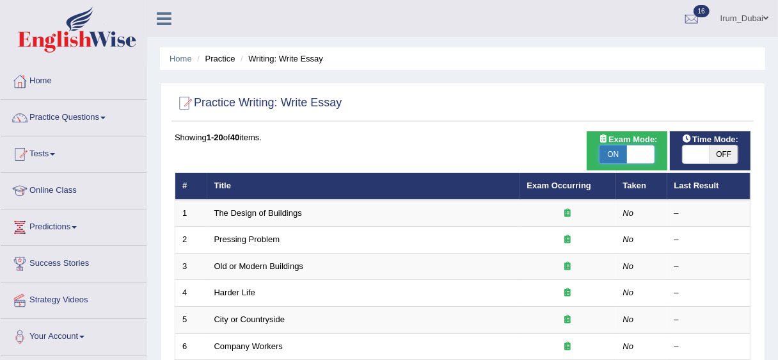
click at [638, 159] on span at bounding box center [641, 154] width 28 height 18
checkbox input "false"
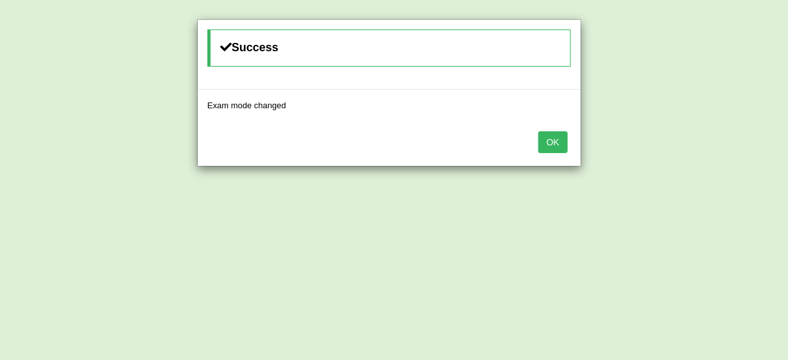
click at [546, 139] on button "OK" at bounding box center [552, 142] width 29 height 22
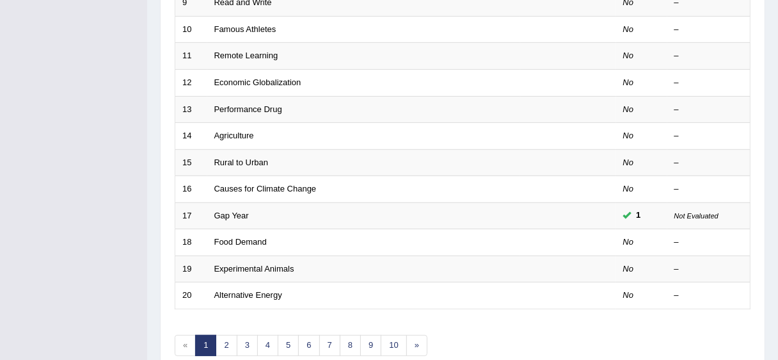
scroll to position [460, 0]
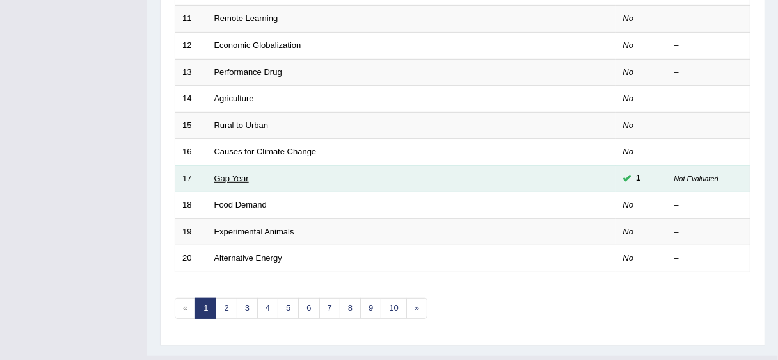
click at [239, 173] on link "Gap Year" at bounding box center [231, 178] width 35 height 10
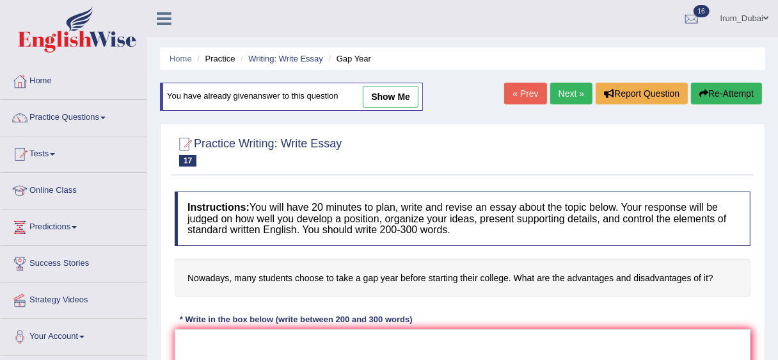
click at [388, 86] on link "show me" at bounding box center [391, 97] width 56 height 22
type textarea "The increasing influence of a gap year on our lives has ignited numerous discus…"
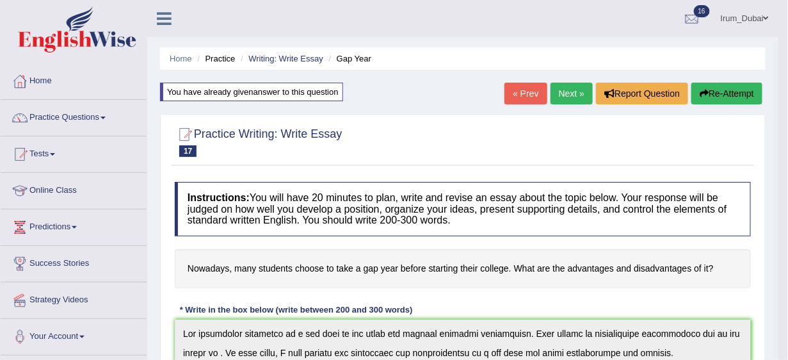
drag, startPoint x: 786, startPoint y: 180, endPoint x: 786, endPoint y: 193, distance: 12.2
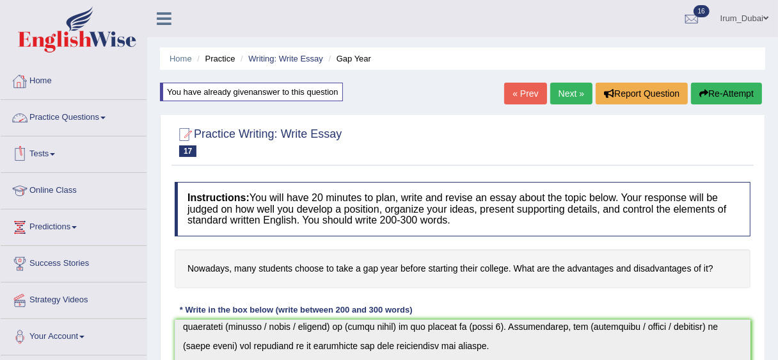
click at [64, 77] on link "Home" at bounding box center [74, 79] width 146 height 32
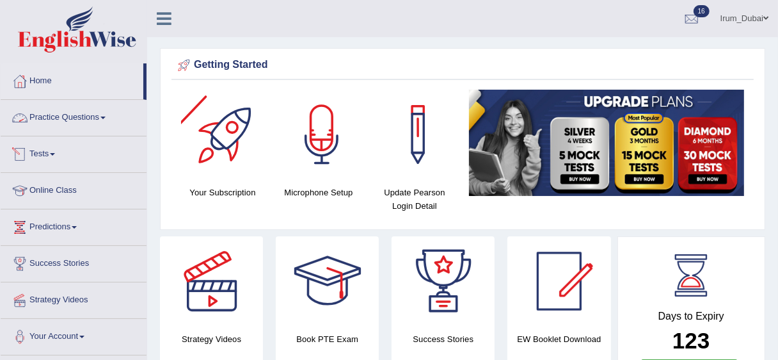
click at [74, 122] on link "Practice Questions" at bounding box center [74, 116] width 146 height 32
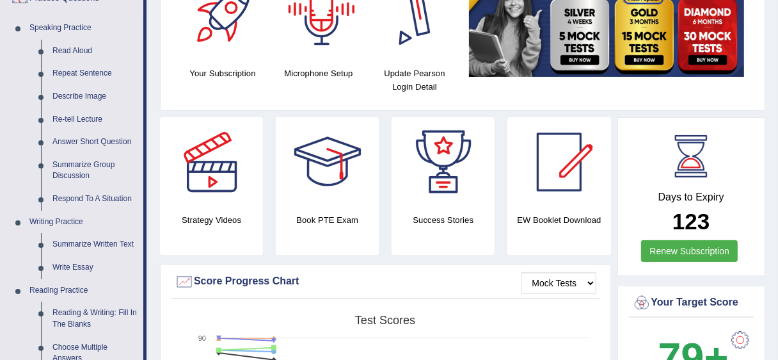
scroll to position [183, 0]
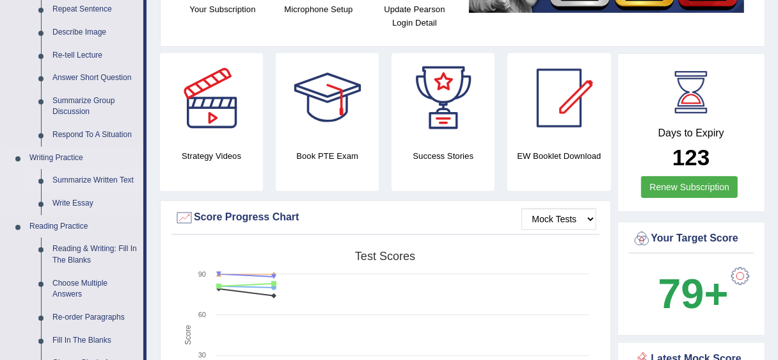
click at [115, 179] on link "Summarize Written Text" at bounding box center [95, 180] width 97 height 23
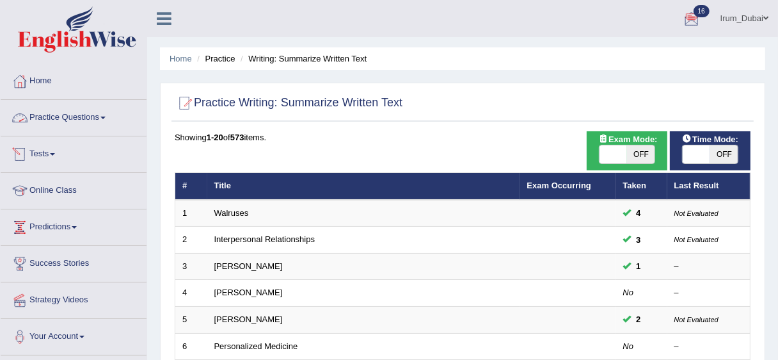
click at [37, 124] on link "Practice Questions" at bounding box center [74, 116] width 146 height 32
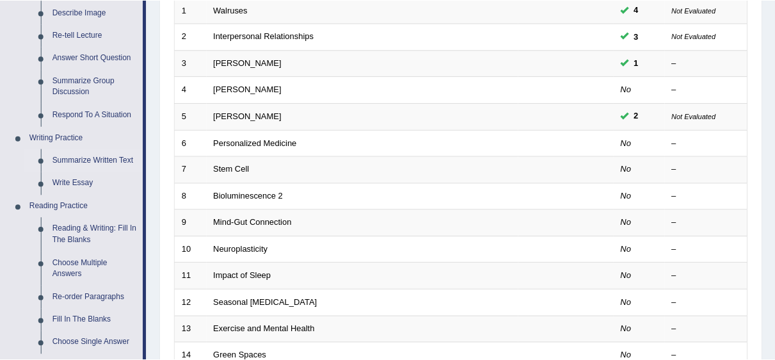
scroll to position [155, 0]
